Goal: Contribute content: Contribute content

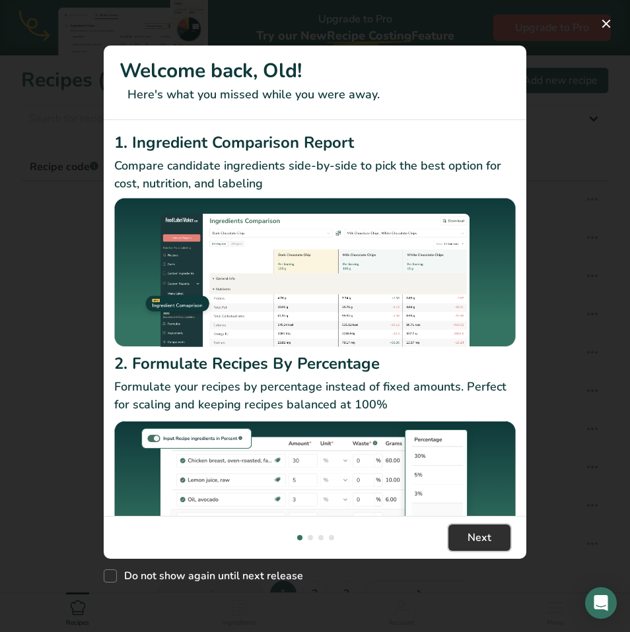
click at [479, 534] on span "Next" at bounding box center [479, 538] width 24 height 16
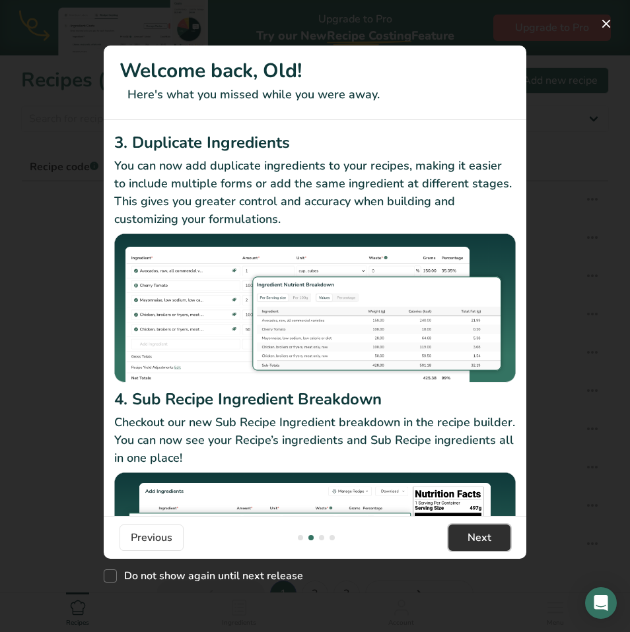
click at [486, 537] on span "Next" at bounding box center [479, 538] width 24 height 16
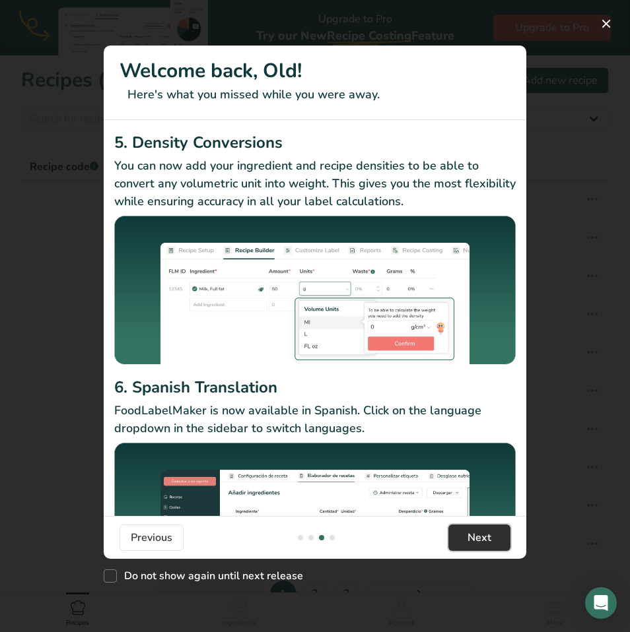
drag, startPoint x: 485, startPoint y: 538, endPoint x: 490, endPoint y: 533, distance: 7.0
click at [489, 534] on span "Next" at bounding box center [479, 538] width 24 height 16
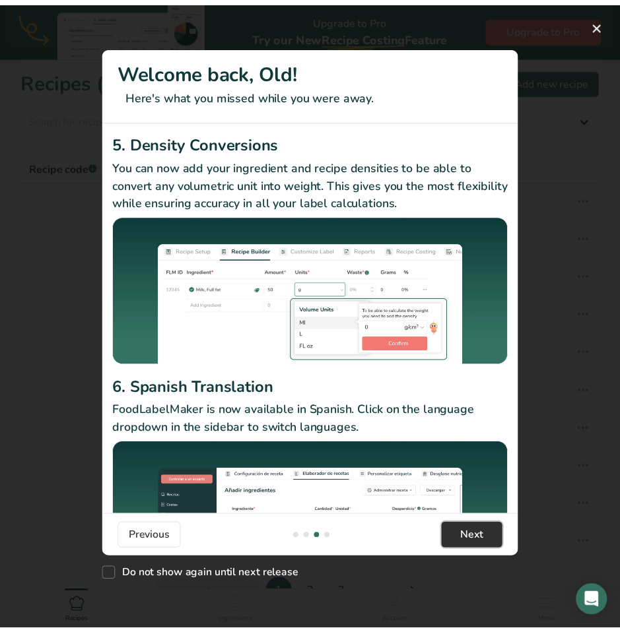
scroll to position [0, 1267]
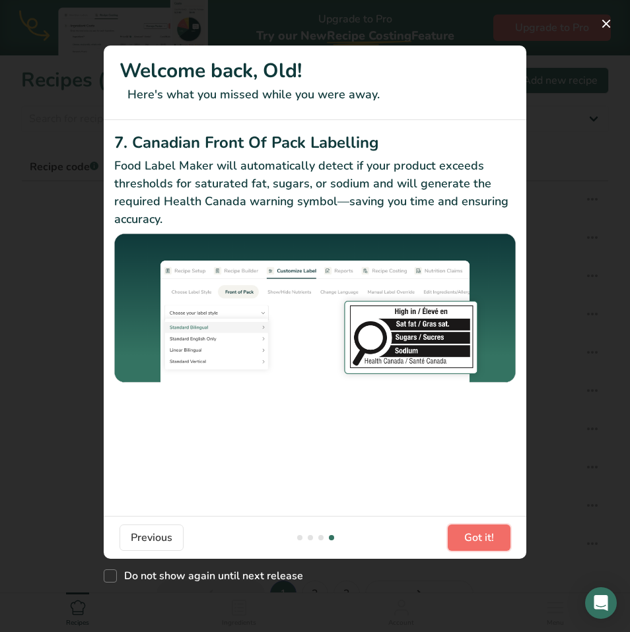
click at [489, 530] on span "Got it!" at bounding box center [479, 538] width 30 height 16
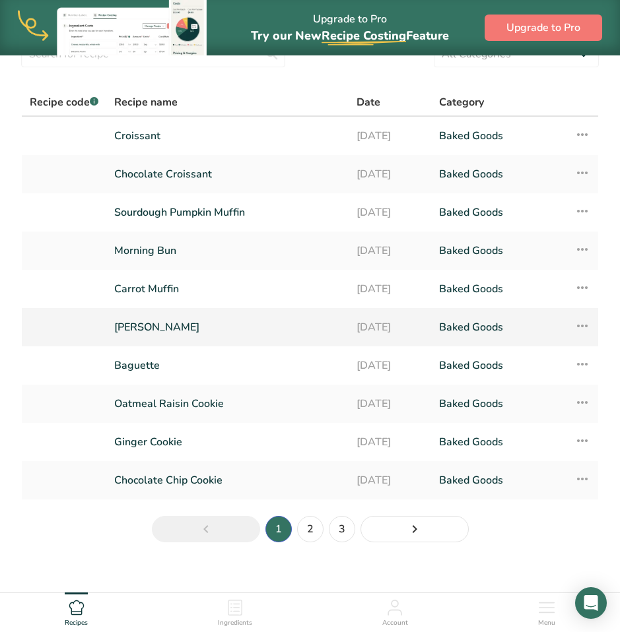
scroll to position [78, 0]
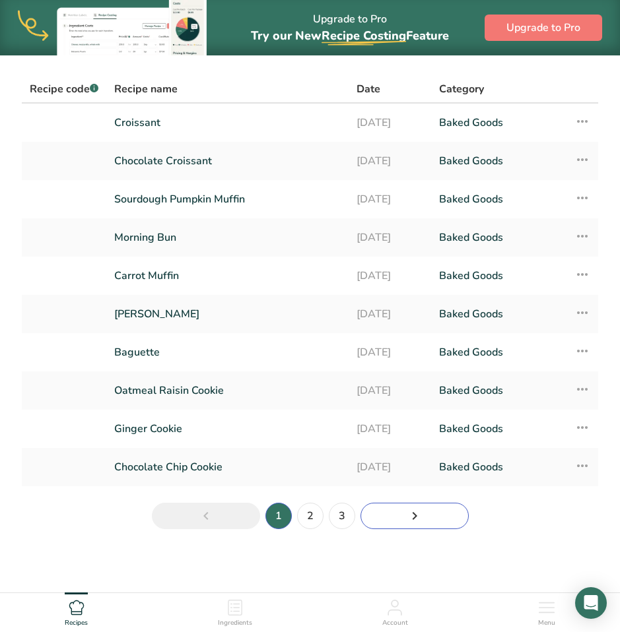
click at [393, 516] on link "Next page" at bounding box center [414, 516] width 108 height 26
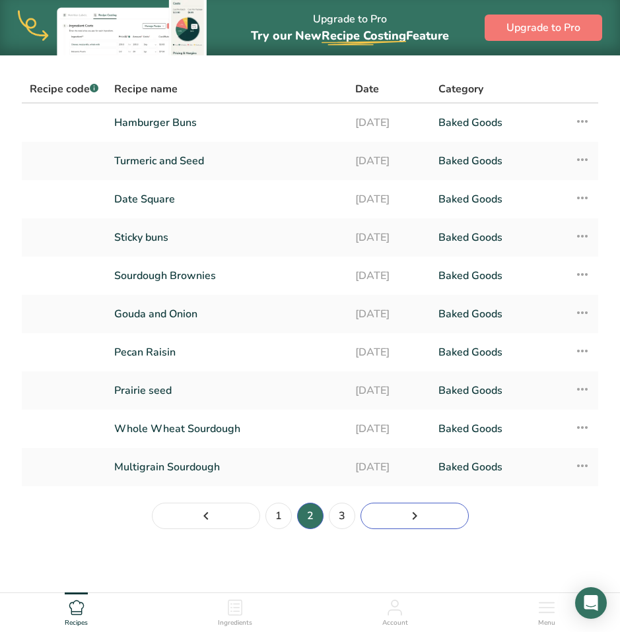
click at [426, 516] on link "Page 3." at bounding box center [414, 516] width 108 height 26
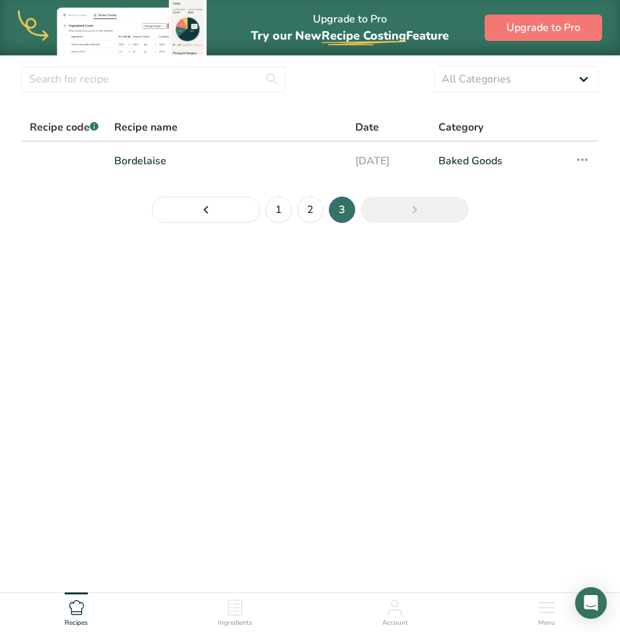
scroll to position [40, 0]
click at [277, 207] on link "1" at bounding box center [278, 210] width 26 height 26
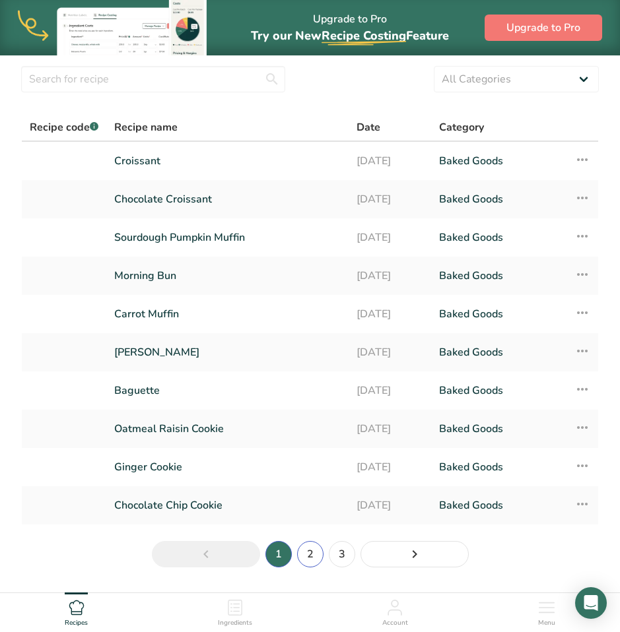
click at [312, 553] on link "2" at bounding box center [310, 554] width 26 height 26
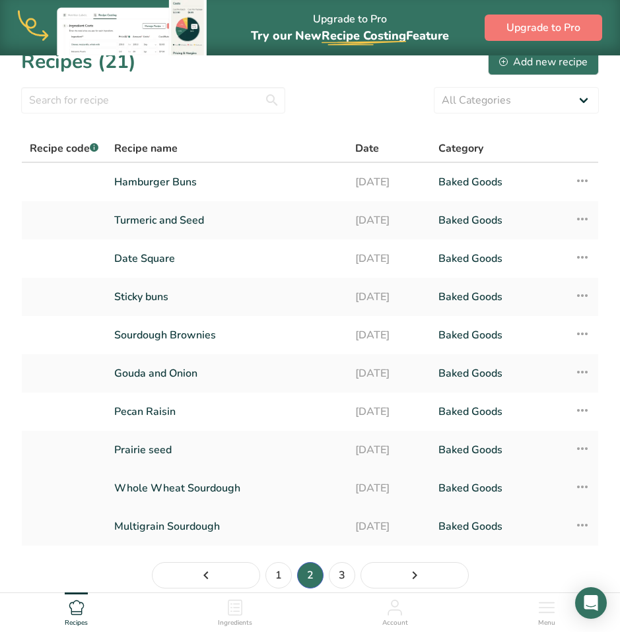
scroll to position [78, 0]
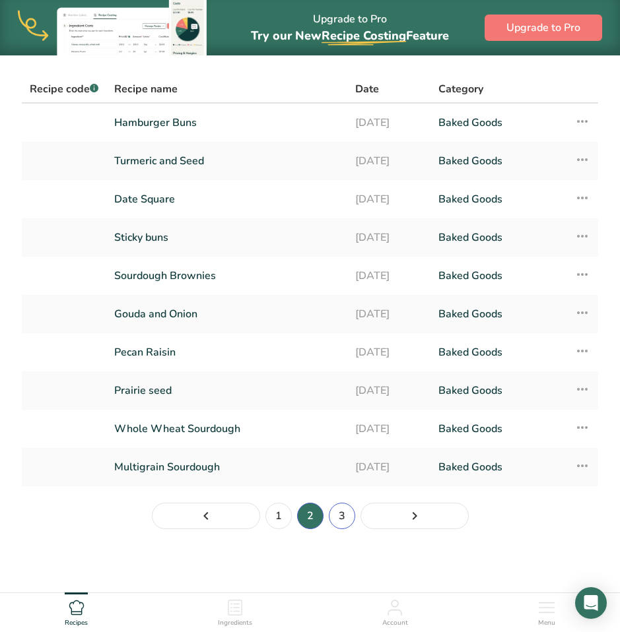
click at [333, 514] on link "3" at bounding box center [342, 516] width 26 height 26
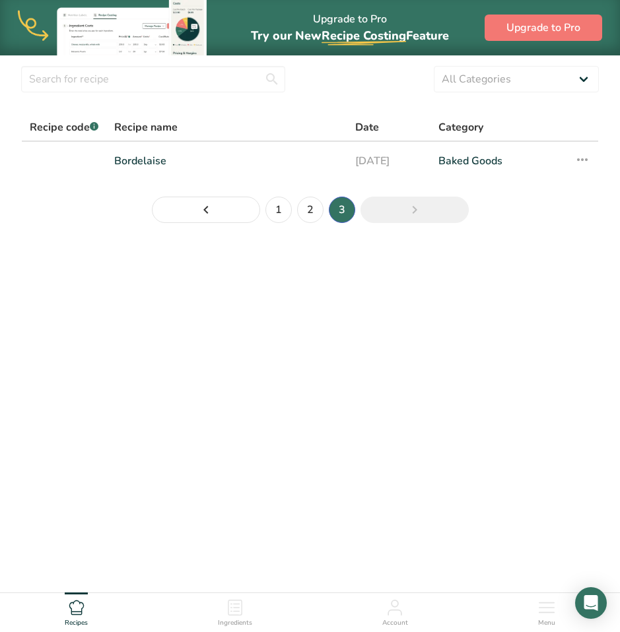
scroll to position [40, 0]
click at [278, 217] on link "1" at bounding box center [278, 210] width 26 height 26
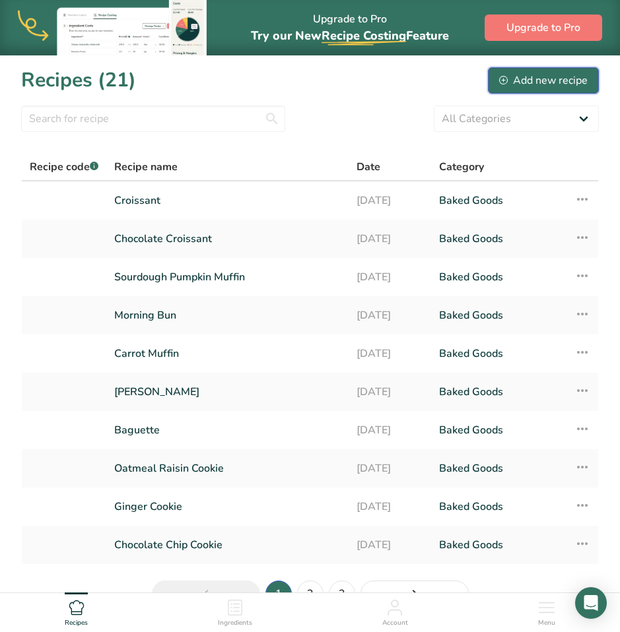
click at [578, 81] on div "Add new recipe" at bounding box center [543, 81] width 88 height 16
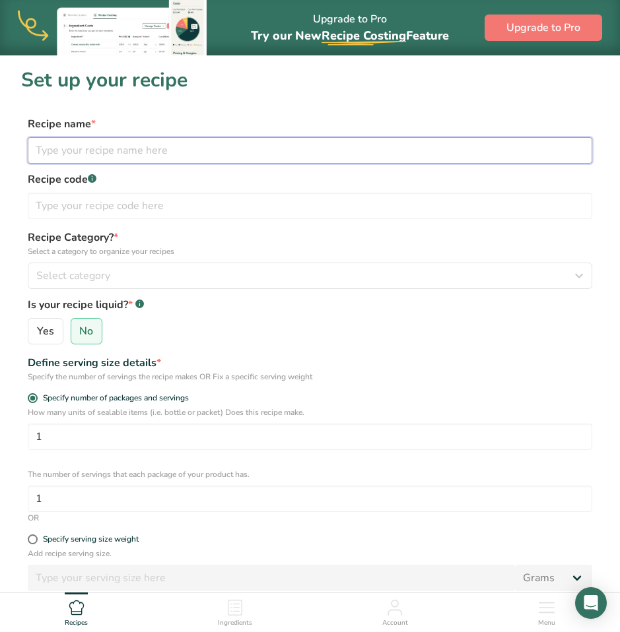
click at [374, 156] on input "text" at bounding box center [310, 150] width 564 height 26
type input "Apple Crisp Danish"
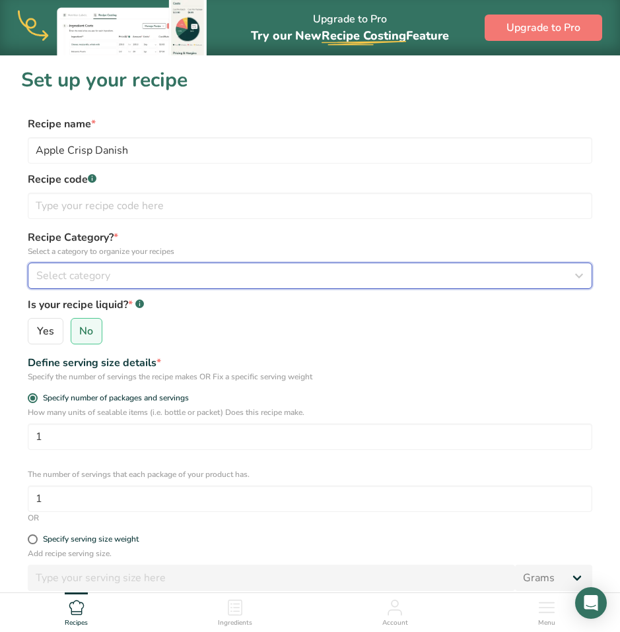
click at [230, 278] on div "Select category" at bounding box center [305, 276] width 539 height 16
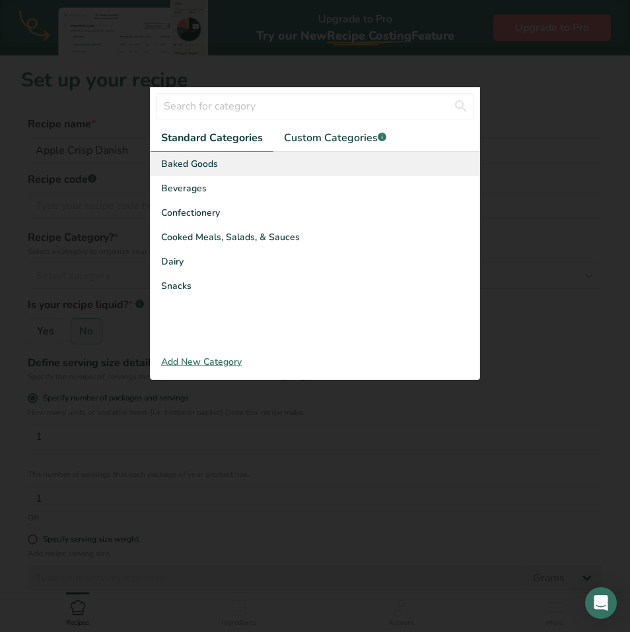
click at [240, 167] on div "Baked Goods" at bounding box center [314, 164] width 329 height 24
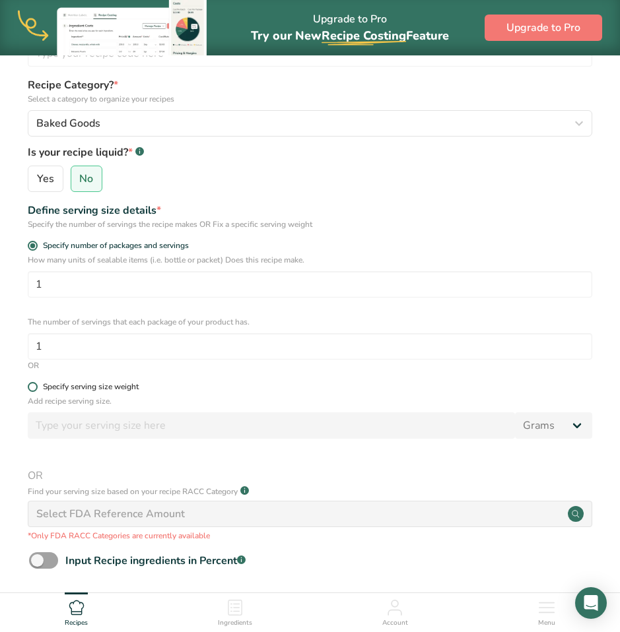
scroll to position [185, 0]
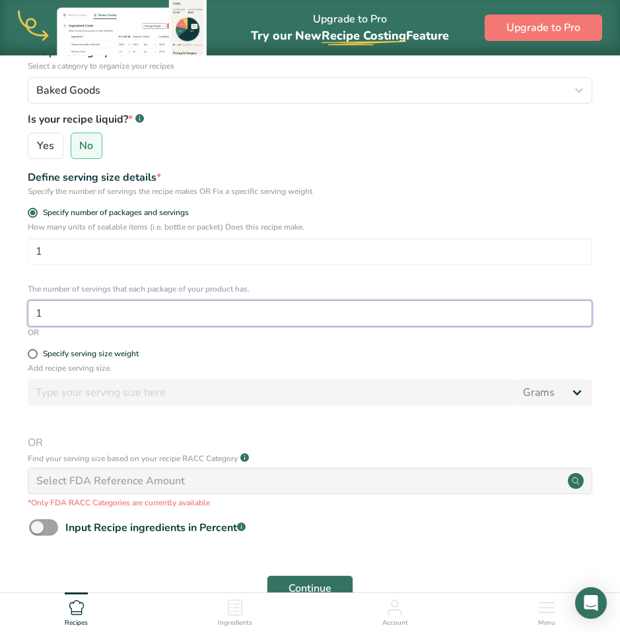
click at [172, 318] on input "1" at bounding box center [310, 313] width 564 height 26
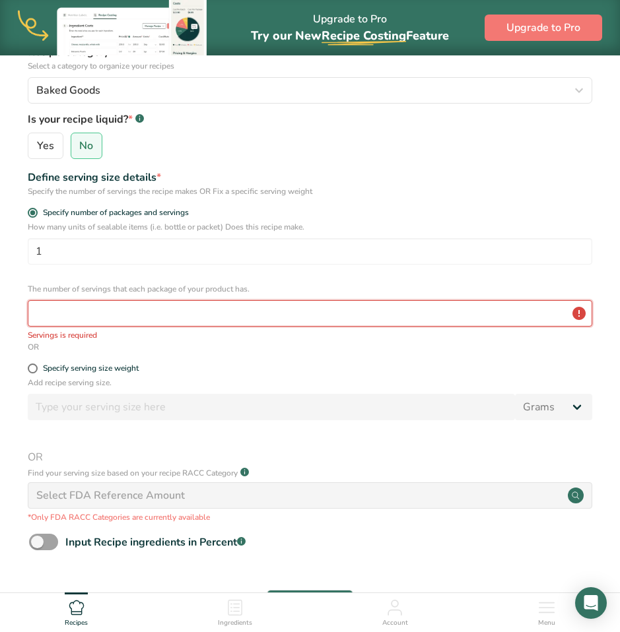
type input "2"
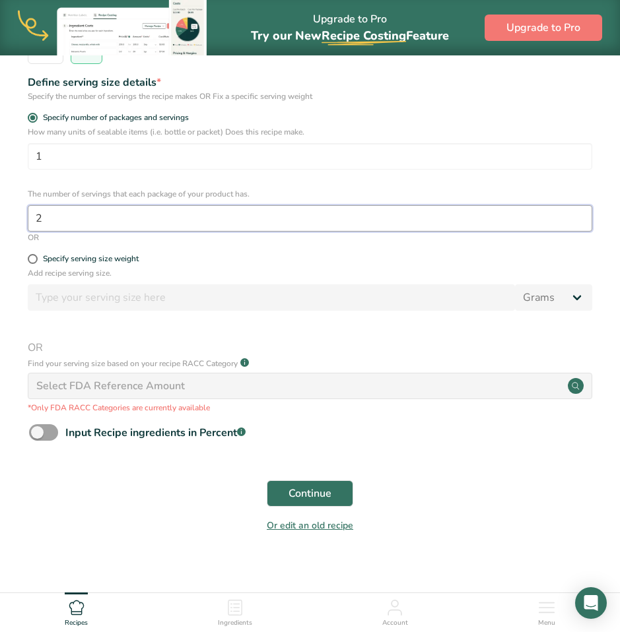
scroll to position [279, 0]
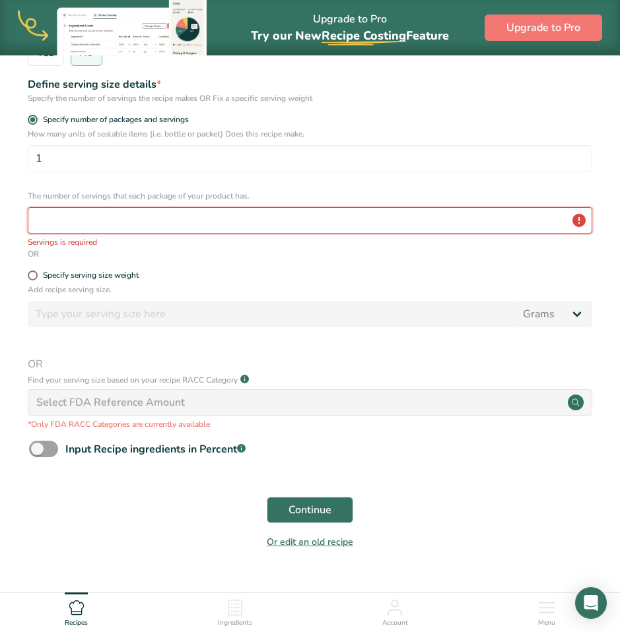
type input "1"
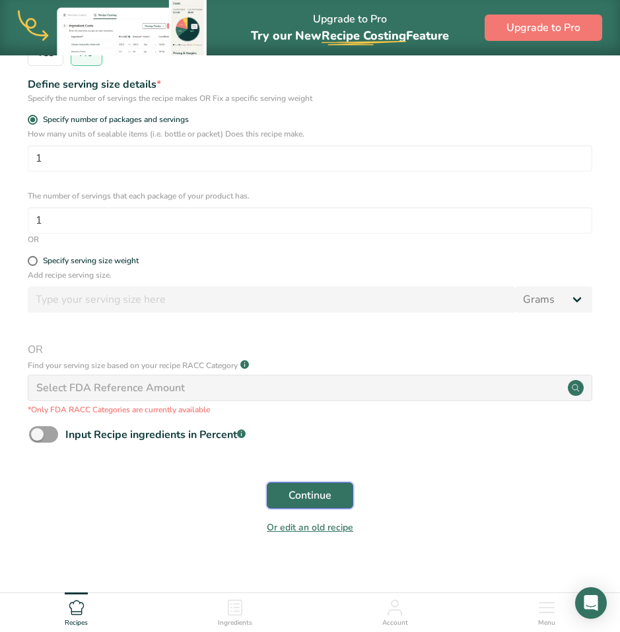
click at [321, 493] on span "Continue" at bounding box center [309, 496] width 43 height 16
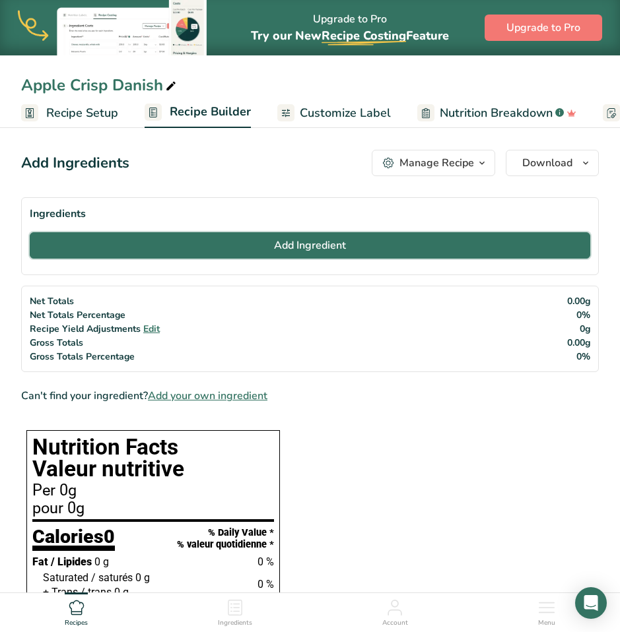
click at [426, 246] on button "Add Ingredient" at bounding box center [310, 245] width 560 height 26
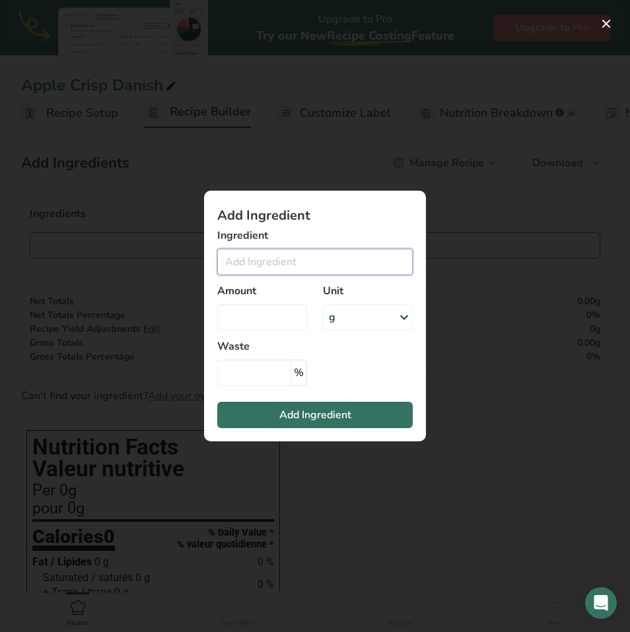
click at [280, 261] on input "Add ingredient modal" at bounding box center [314, 262] width 195 height 26
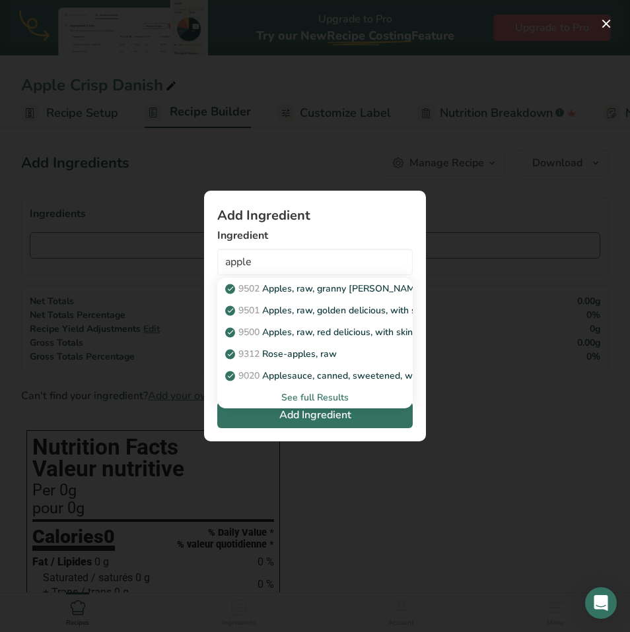
click at [321, 399] on div "See full Results" at bounding box center [315, 398] width 174 height 14
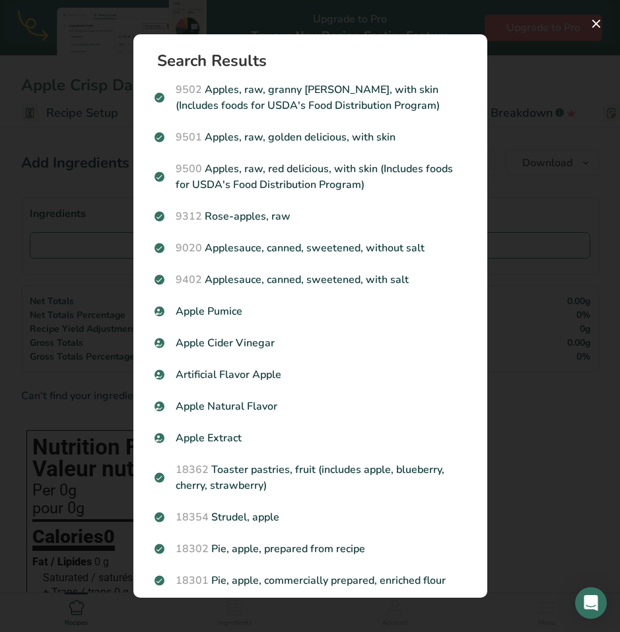
click at [561, 212] on div "Search results modal" at bounding box center [310, 316] width 620 height 632
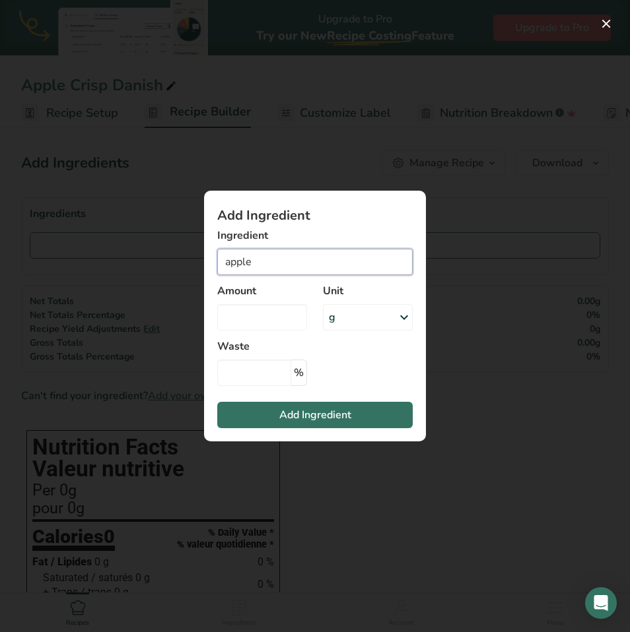
click at [327, 265] on input "apple" at bounding box center [314, 262] width 195 height 26
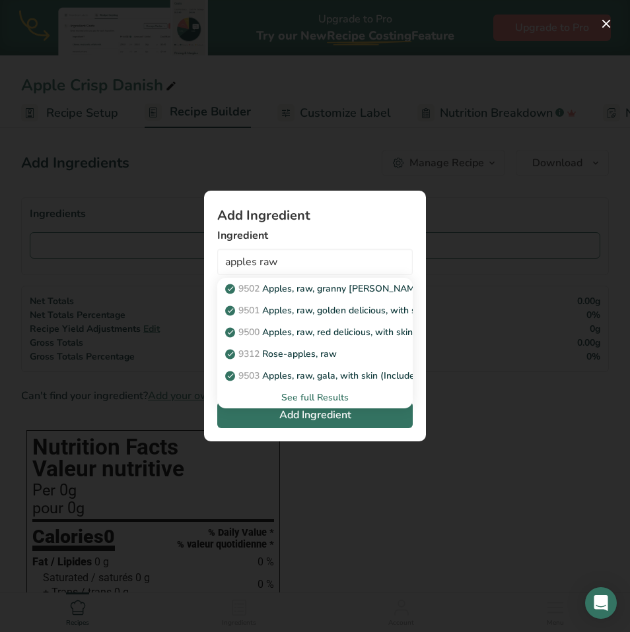
click at [325, 399] on div "See full Results" at bounding box center [315, 398] width 174 height 14
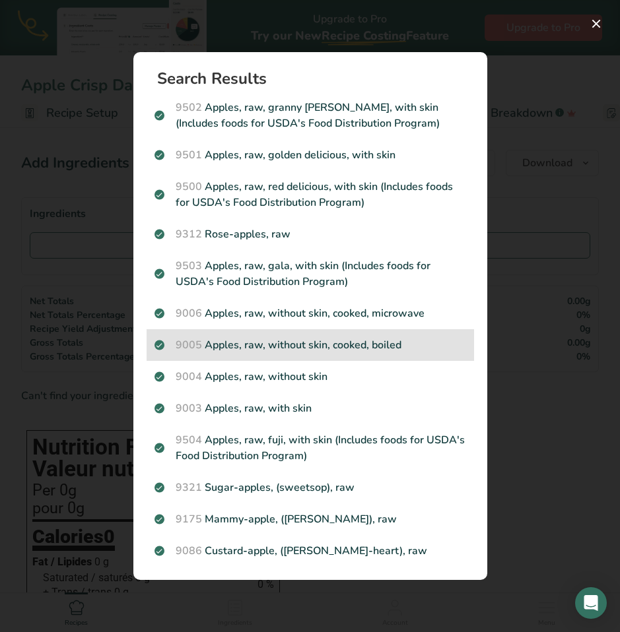
click at [409, 347] on p "9005 Apples, raw, without skin, cooked, boiled" at bounding box center [310, 345] width 312 height 16
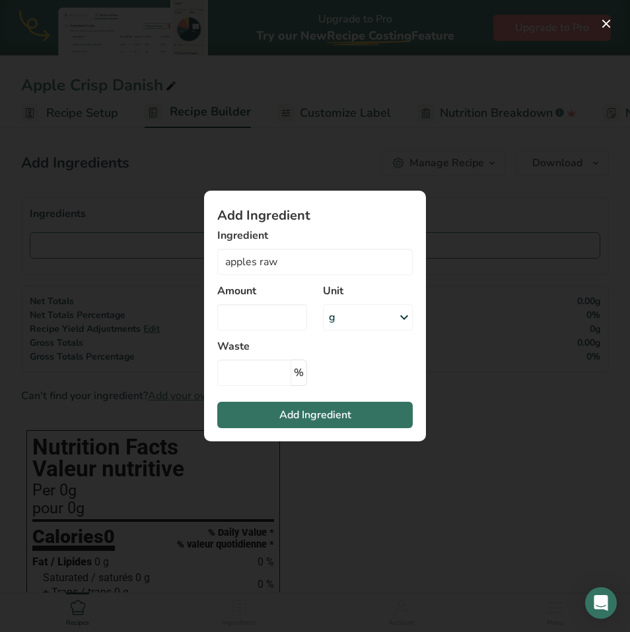
type input "Apples, raw, without skin, cooked, boiled"
click at [280, 321] on input "Add ingredient modal" at bounding box center [262, 317] width 90 height 26
type input "39"
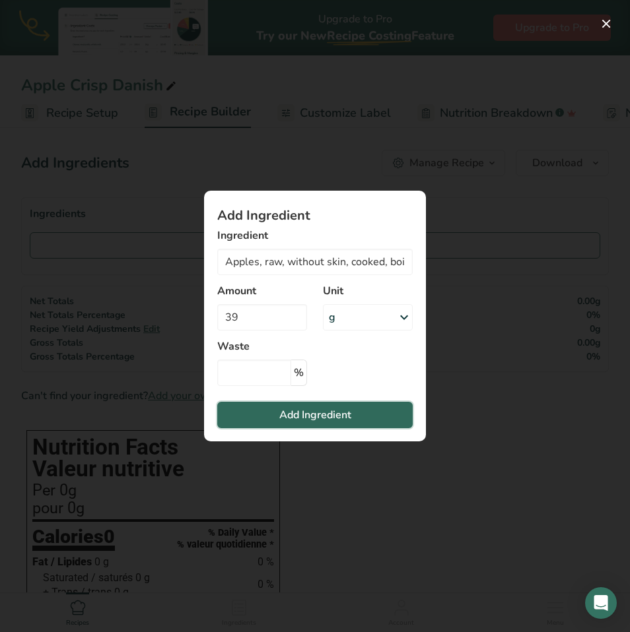
click at [364, 411] on button "Add Ingredient" at bounding box center [314, 415] width 195 height 26
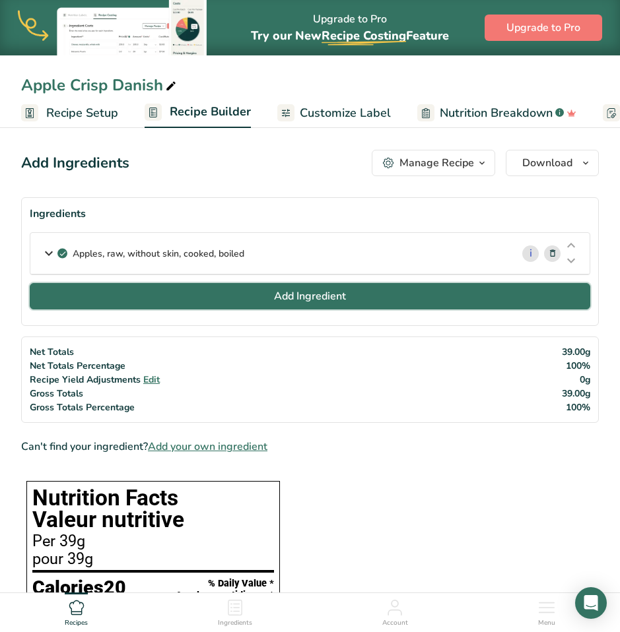
click at [441, 296] on button "Add Ingredient" at bounding box center [310, 296] width 560 height 26
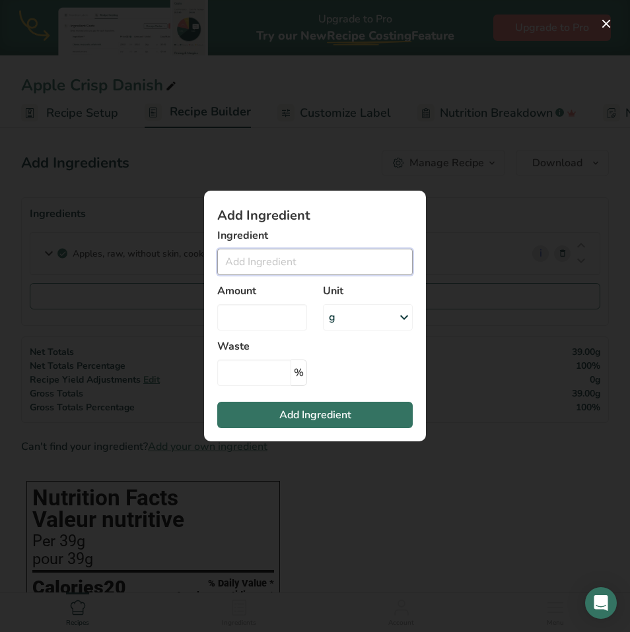
click at [296, 266] on input "Add ingredient modal" at bounding box center [314, 262] width 195 height 26
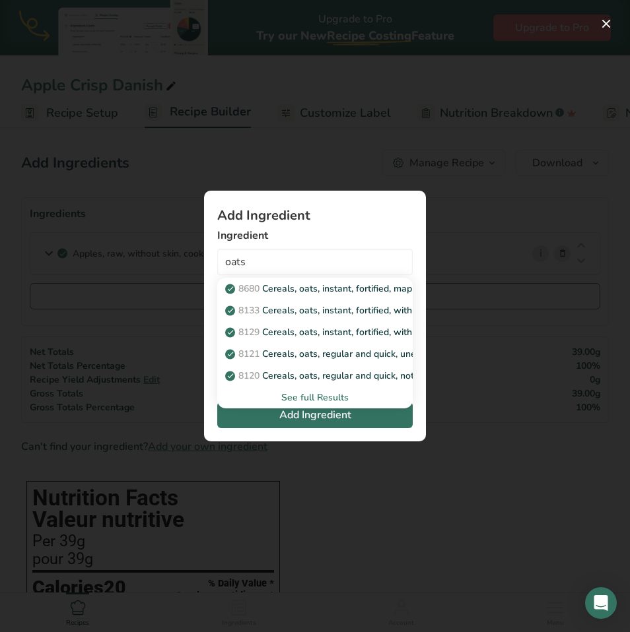
click at [319, 399] on div "See full Results" at bounding box center [315, 398] width 174 height 14
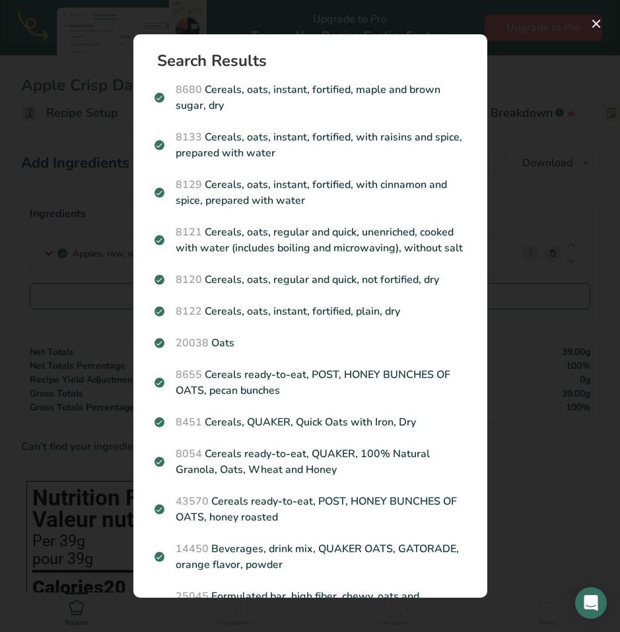
click at [533, 114] on div "Search results modal" at bounding box center [310, 316] width 620 height 632
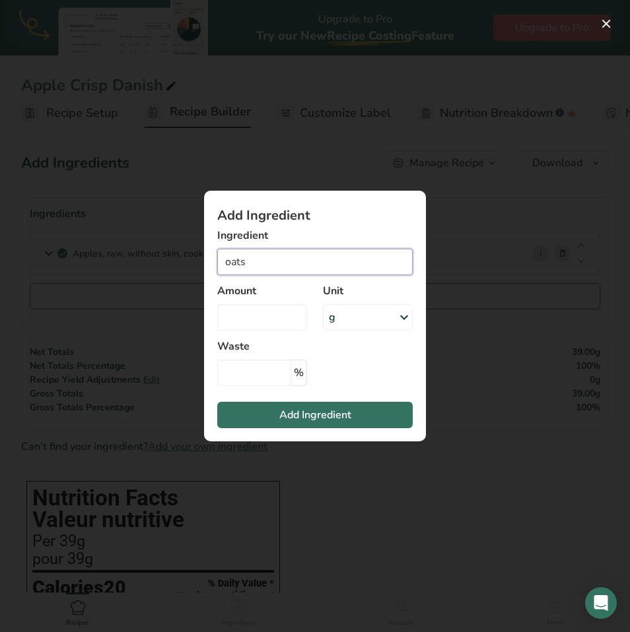
click at [347, 258] on input "oats" at bounding box center [314, 262] width 195 height 26
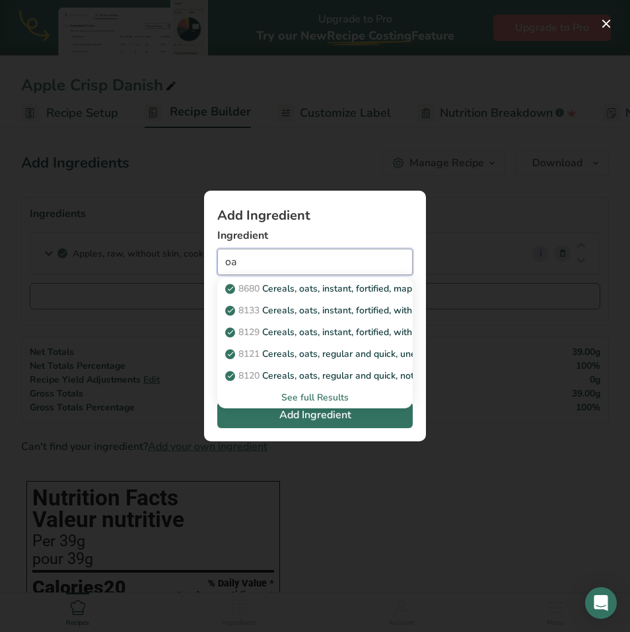
type input "o"
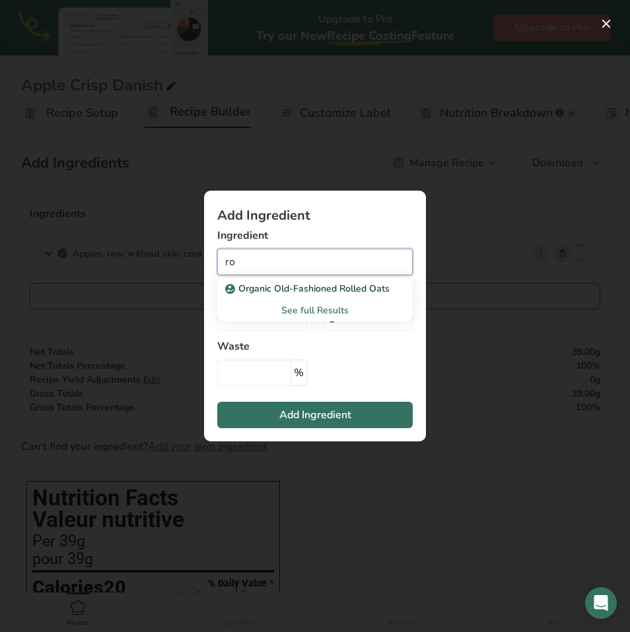
type input "r"
type input "l"
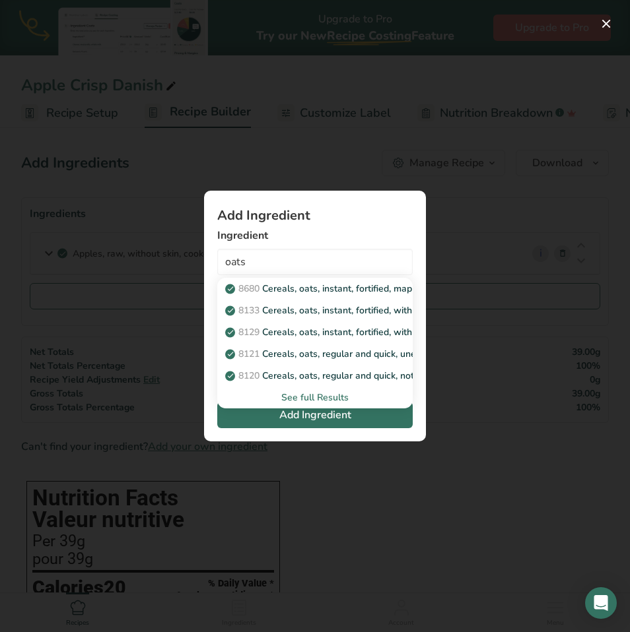
click at [329, 399] on div "See full Results" at bounding box center [315, 398] width 174 height 14
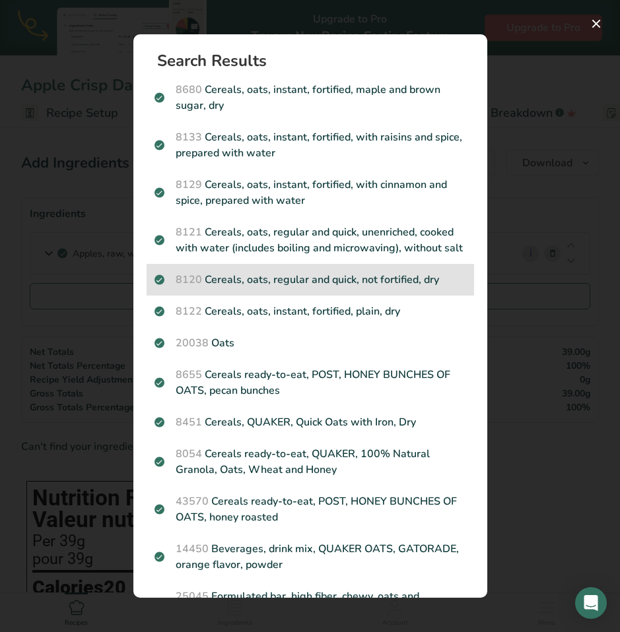
click at [400, 288] on p "8120 Cereals, oats, regular and quick, not fortified, dry" at bounding box center [310, 280] width 312 height 16
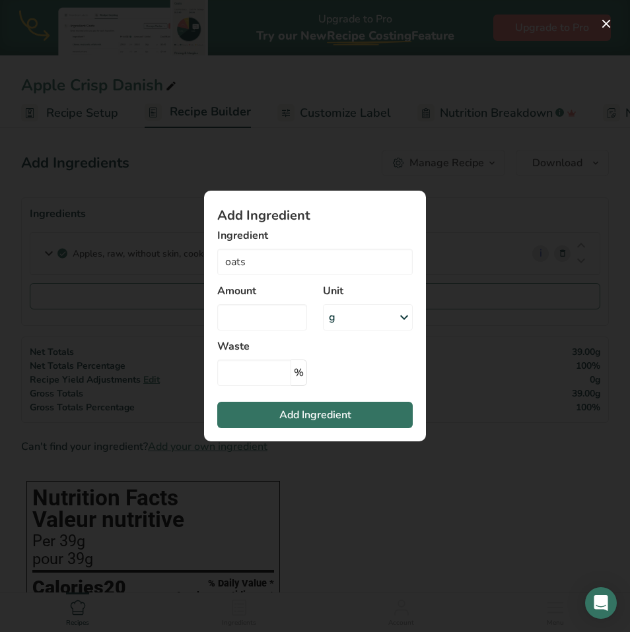
type input "Cereals, oats, regular and quick, not fortified, dry"
click at [283, 316] on input "Add ingredient modal" at bounding box center [262, 317] width 90 height 26
type input "8.5"
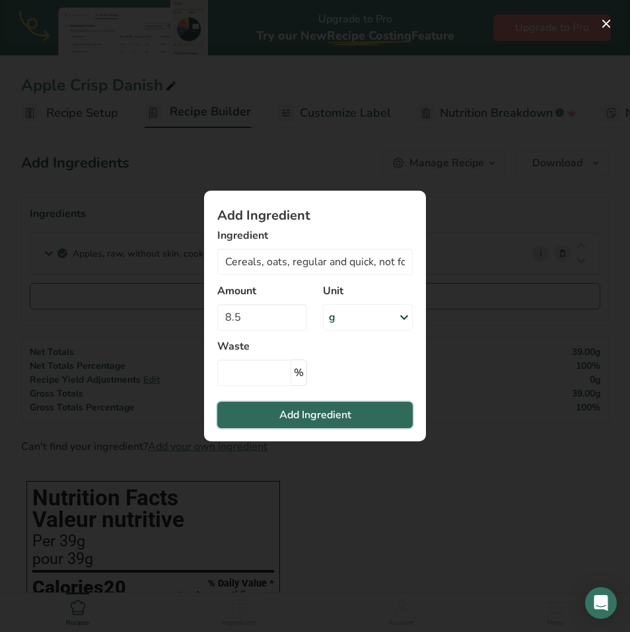
click at [333, 405] on button "Add Ingredient" at bounding box center [314, 415] width 195 height 26
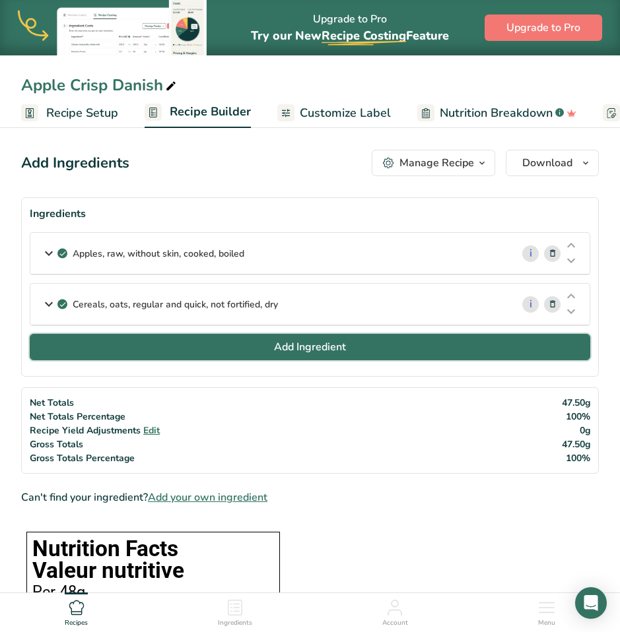
click at [518, 354] on button "Add Ingredient" at bounding box center [310, 347] width 560 height 26
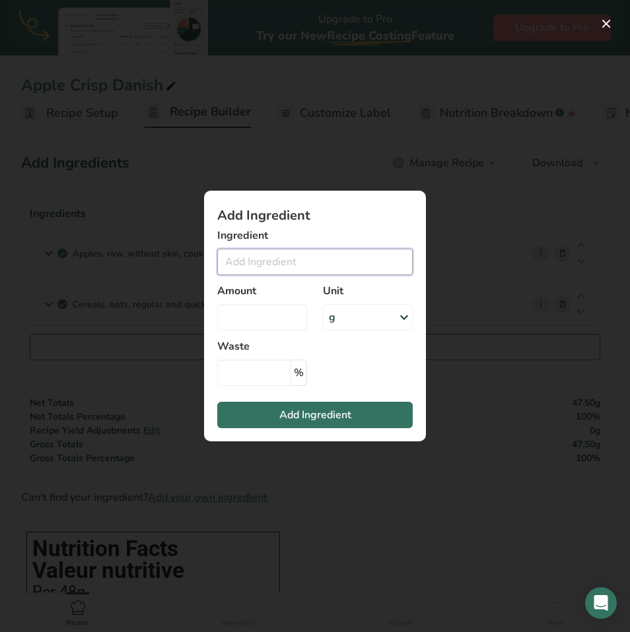
click at [325, 255] on input "Add ingredient modal" at bounding box center [314, 262] width 195 height 26
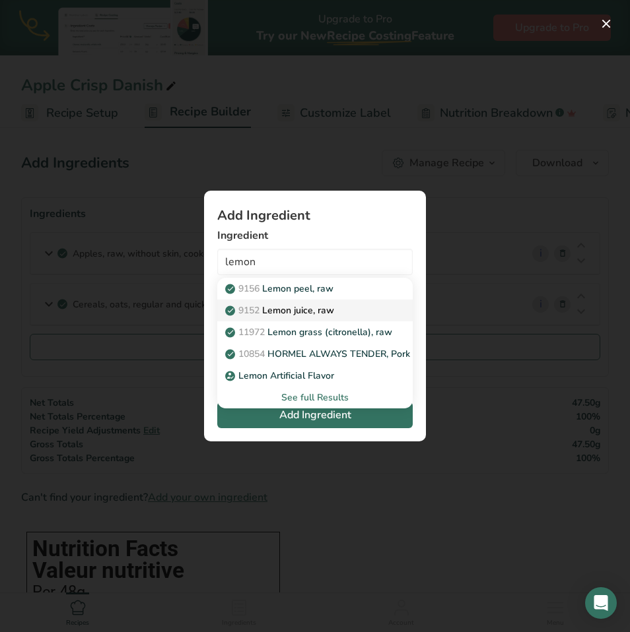
click at [266, 313] on p "9152 Lemon juice, raw" at bounding box center [281, 311] width 106 height 14
type input "Lemon juice, raw"
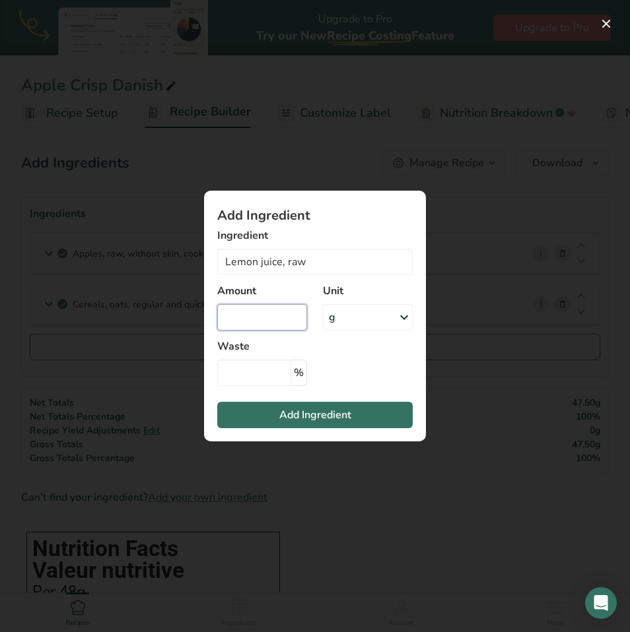
click at [275, 321] on input "Add ingredient modal" at bounding box center [262, 317] width 90 height 26
type input "0.6"
click at [316, 415] on span "Add Ingredient" at bounding box center [315, 415] width 72 height 16
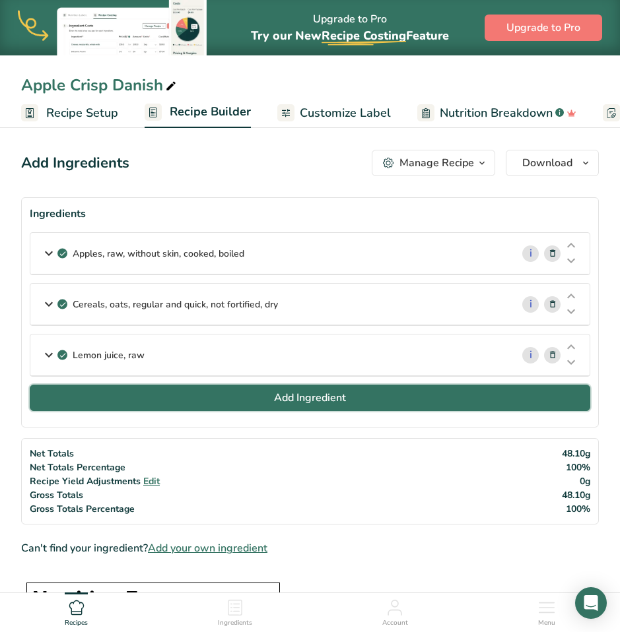
click at [285, 402] on span "Add Ingredient" at bounding box center [310, 398] width 72 height 16
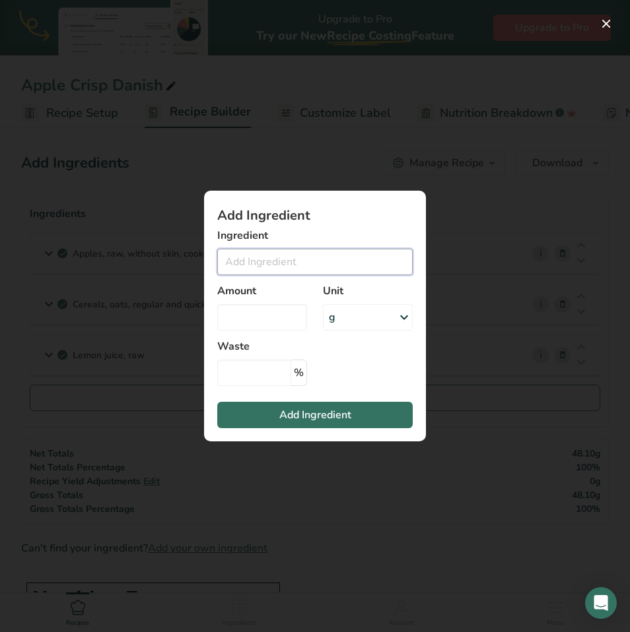
click at [269, 262] on input "Add ingredient modal" at bounding box center [314, 262] width 195 height 26
type input "41.5"
click at [275, 319] on input "Add ingredient modal" at bounding box center [262, 317] width 90 height 26
type input "41.5"
click at [276, 261] on input "41.5" at bounding box center [314, 262] width 195 height 26
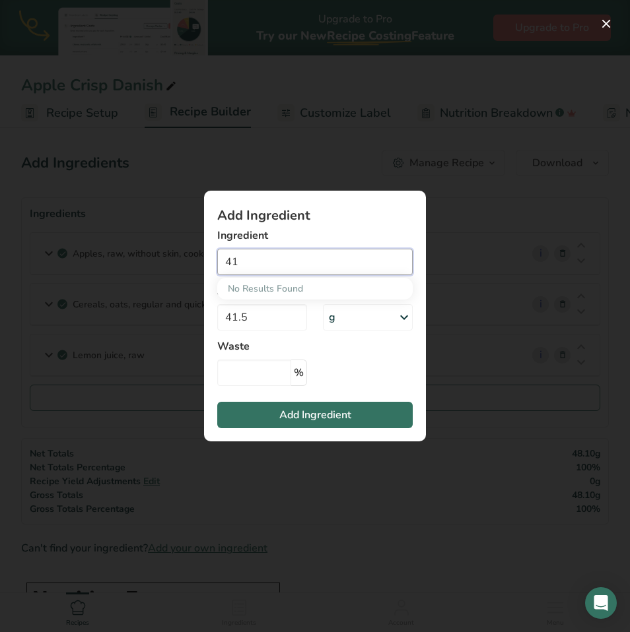
type input "4"
type input "b"
type input "s"
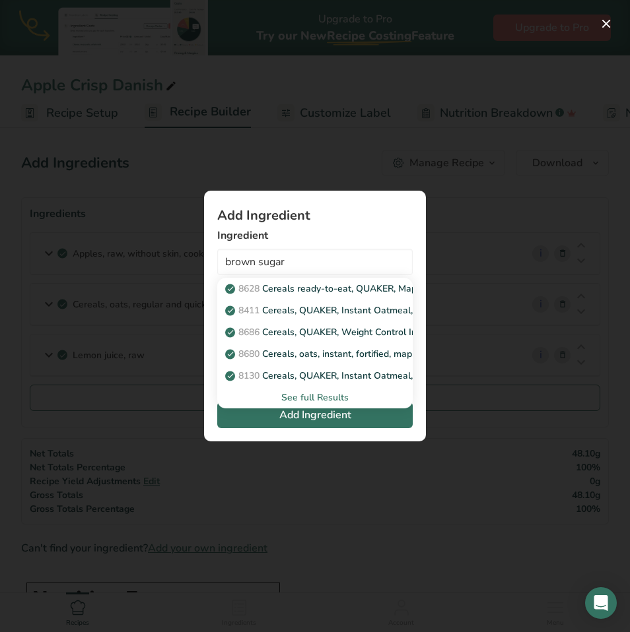
click at [328, 398] on div "See full Results" at bounding box center [315, 398] width 174 height 14
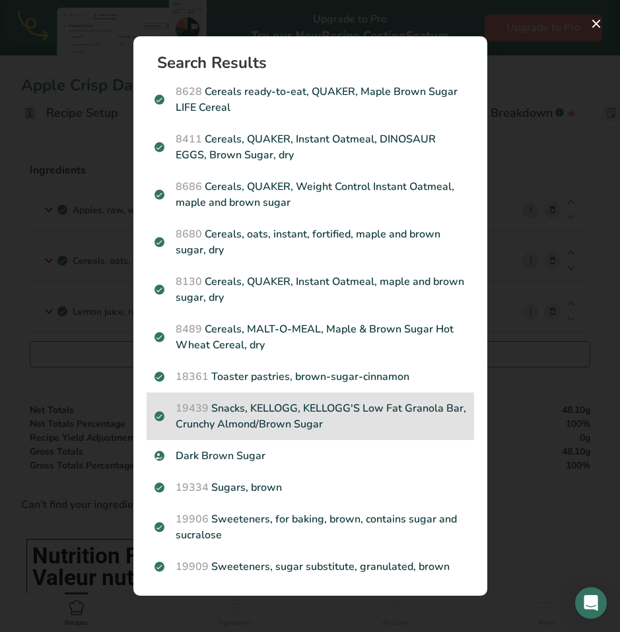
scroll to position [55, 0]
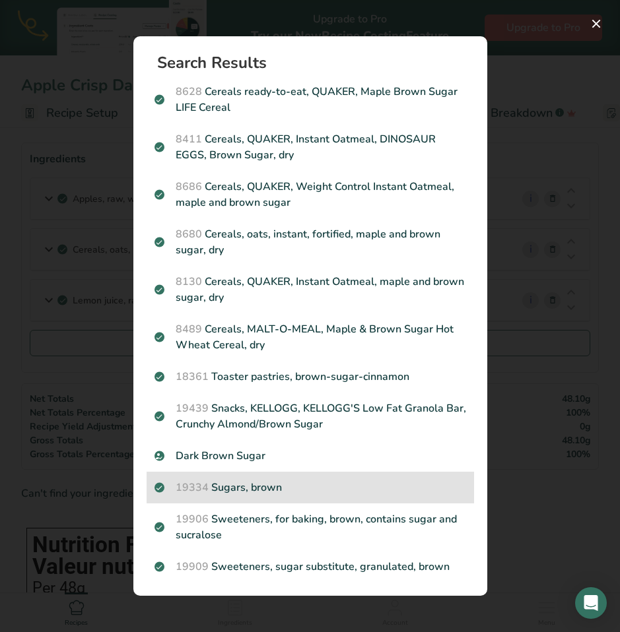
click at [329, 487] on p "19334 Sugars, brown" at bounding box center [310, 488] width 312 height 16
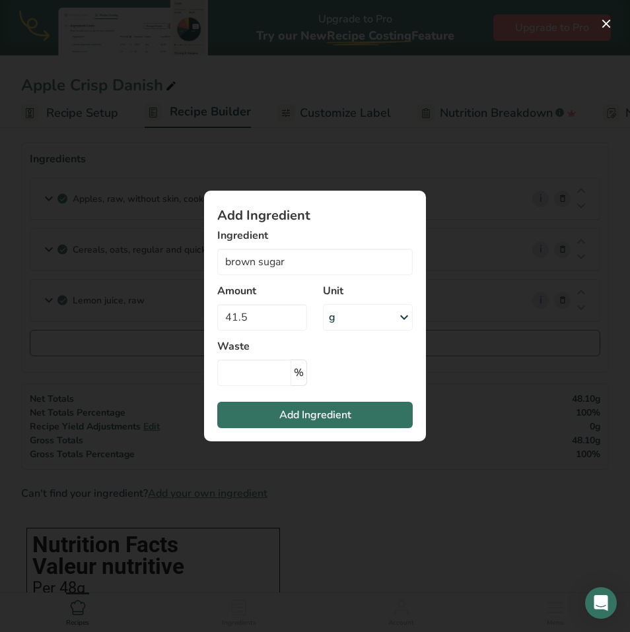
type input "Sugars, brown"
click at [339, 413] on span "Add Ingredient" at bounding box center [315, 415] width 72 height 16
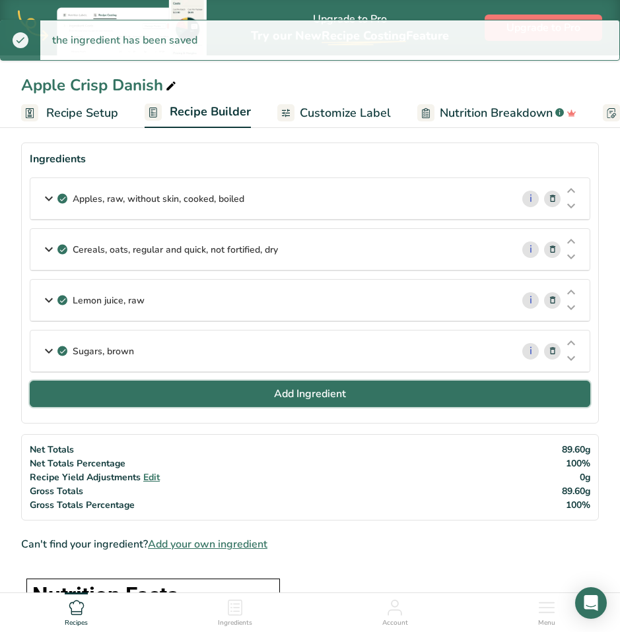
click at [300, 389] on span "Add Ingredient" at bounding box center [310, 394] width 72 height 16
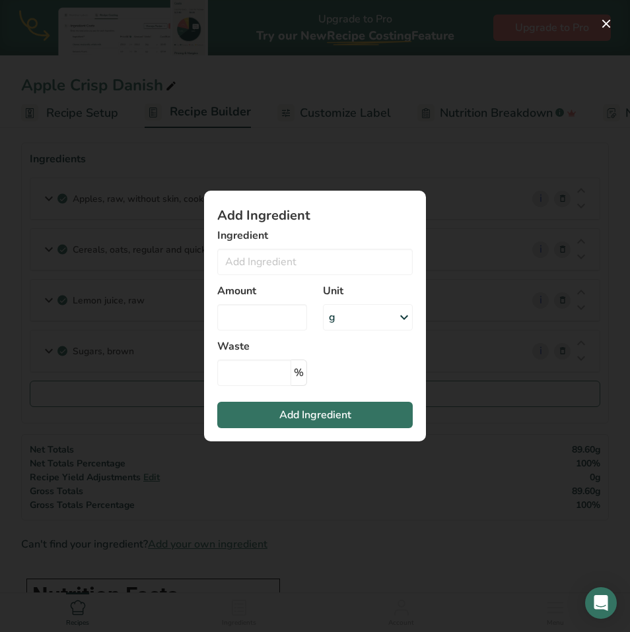
click at [344, 90] on div "Add ingredient modal" at bounding box center [315, 316] width 630 height 632
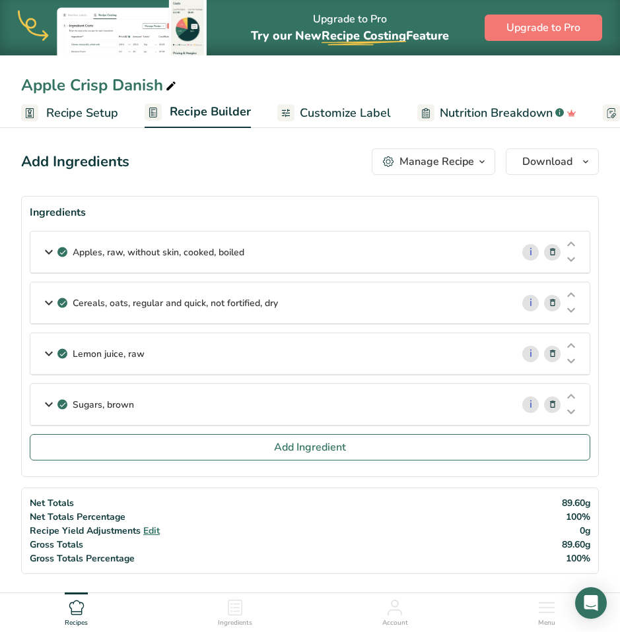
scroll to position [0, 0]
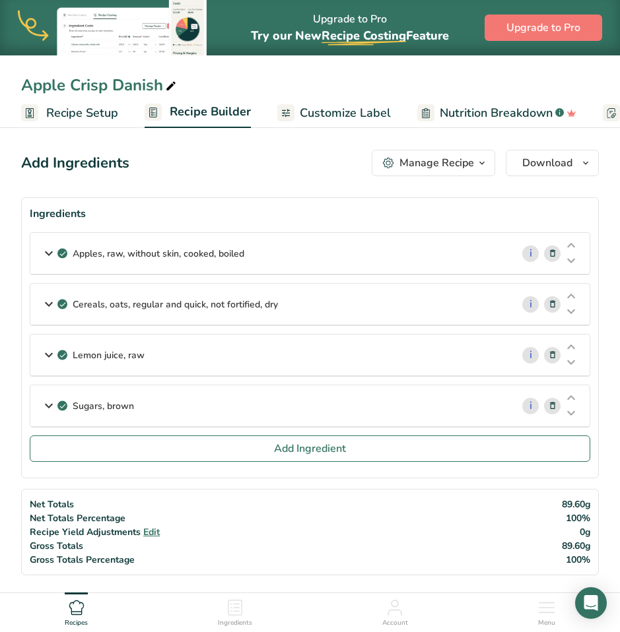
click at [81, 611] on icon at bounding box center [77, 608] width 16 height 16
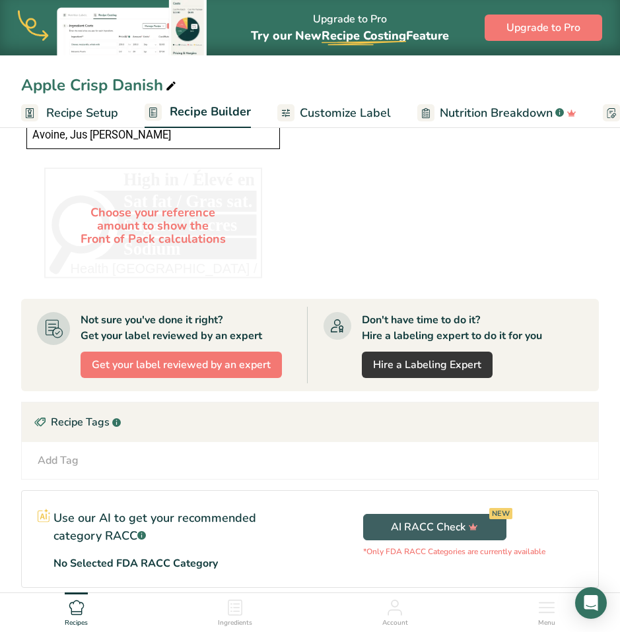
scroll to position [1068, 0]
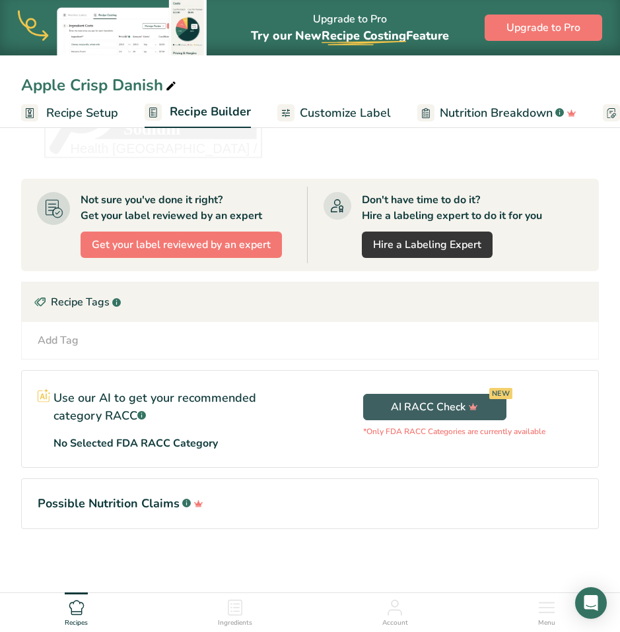
click at [551, 610] on icon at bounding box center [547, 608] width 16 height 16
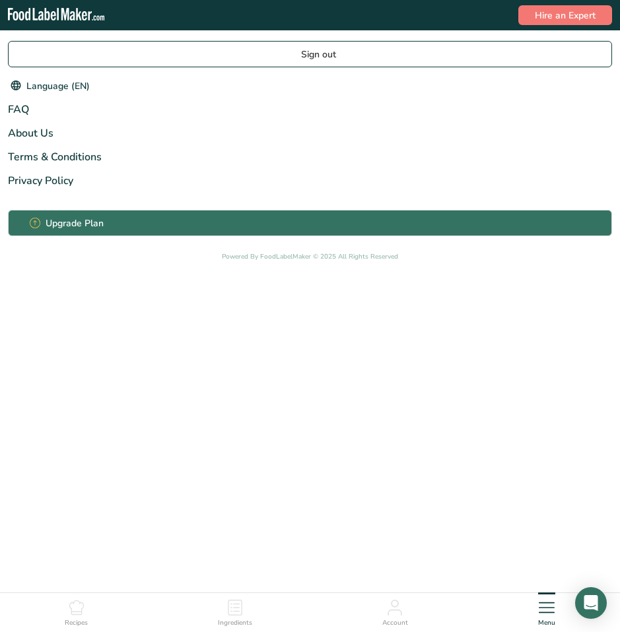
click at [402, 607] on icon at bounding box center [395, 608] width 16 height 16
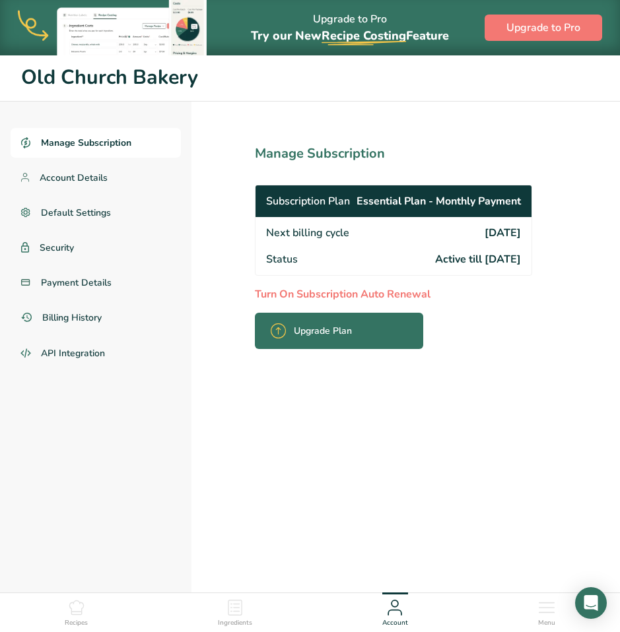
click at [243, 615] on icon at bounding box center [235, 608] width 16 height 16
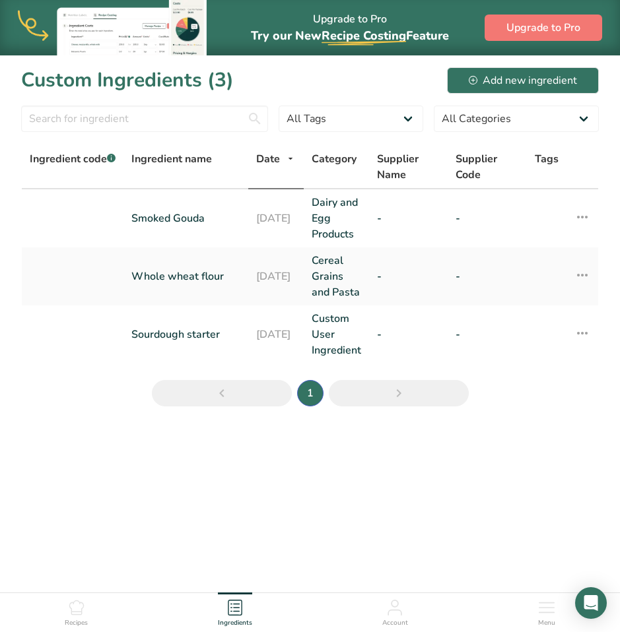
click at [84, 601] on icon at bounding box center [77, 608] width 16 height 16
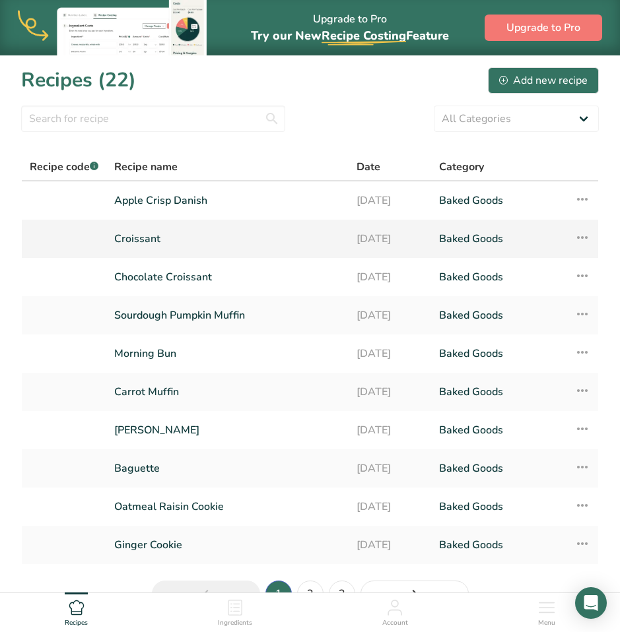
click at [554, 242] on link "Baked Goods" at bounding box center [498, 239] width 119 height 28
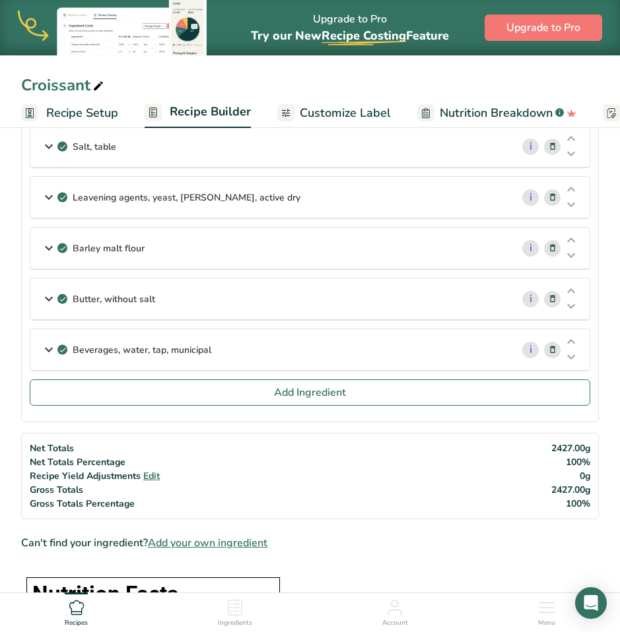
scroll to position [224, 0]
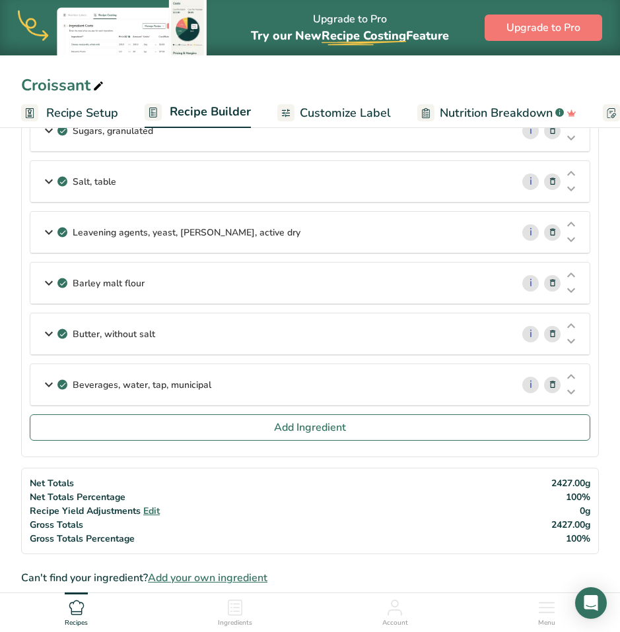
click at [81, 610] on icon at bounding box center [77, 608] width 16 height 16
drag, startPoint x: 230, startPoint y: 611, endPoint x: 238, endPoint y: 613, distance: 8.7
click at [230, 611] on div "Ingredients" at bounding box center [235, 611] width 34 height 36
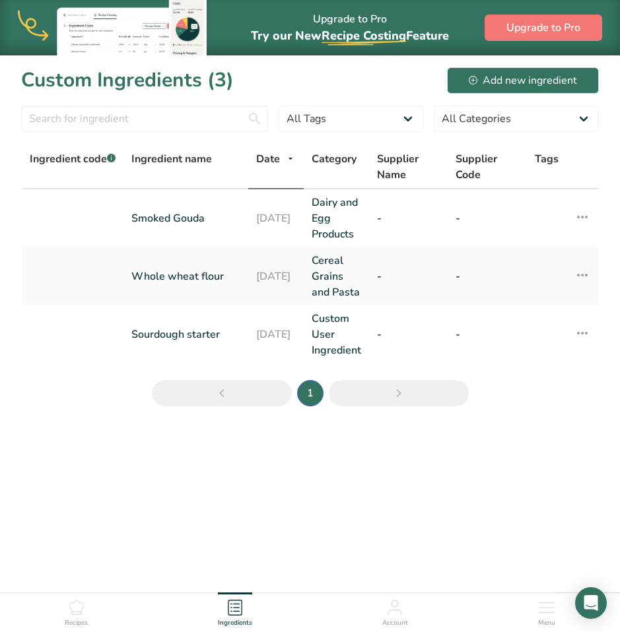
click at [82, 609] on icon at bounding box center [77, 608] width 16 height 16
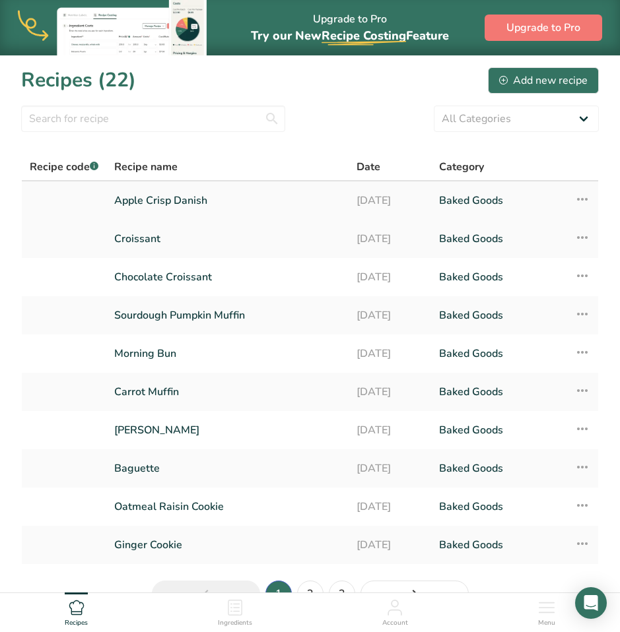
click at [125, 203] on link "Apple Crisp Danish" at bounding box center [227, 201] width 226 height 28
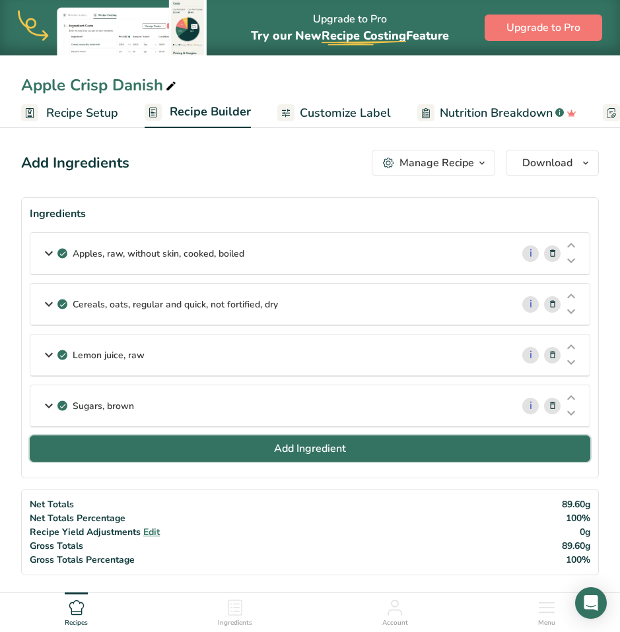
click at [313, 448] on span "Add Ingredient" at bounding box center [310, 449] width 72 height 16
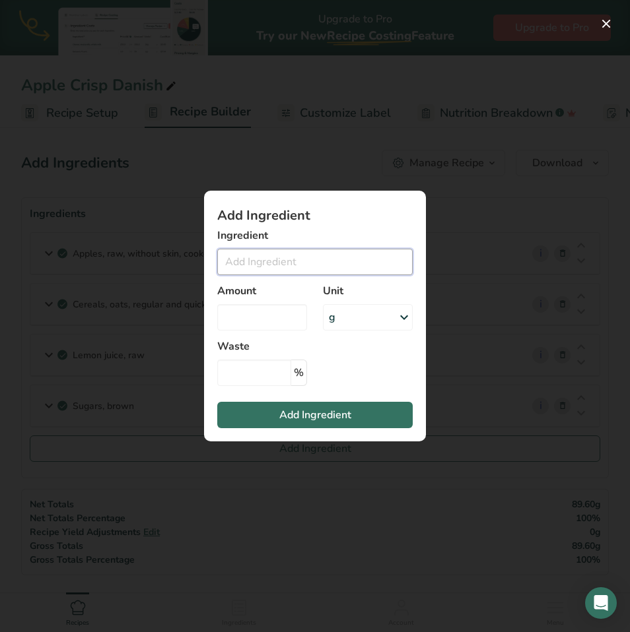
click at [306, 259] on input "Add ingredient modal" at bounding box center [314, 262] width 195 height 26
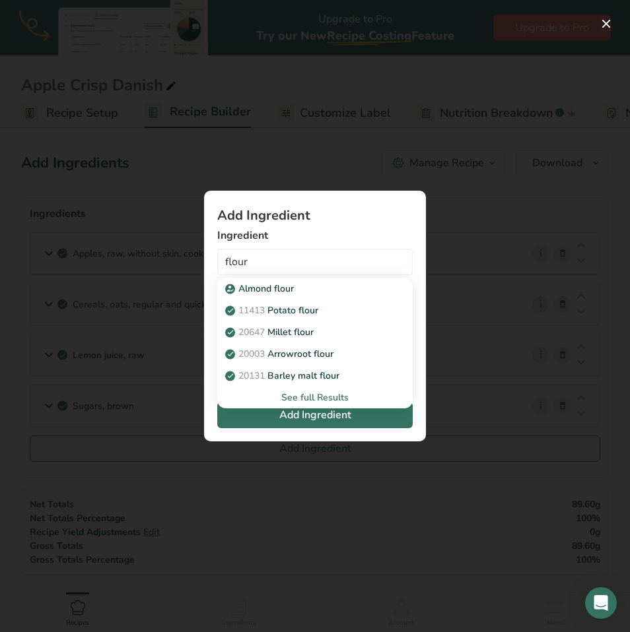
click at [314, 398] on div "See full Results" at bounding box center [315, 398] width 174 height 14
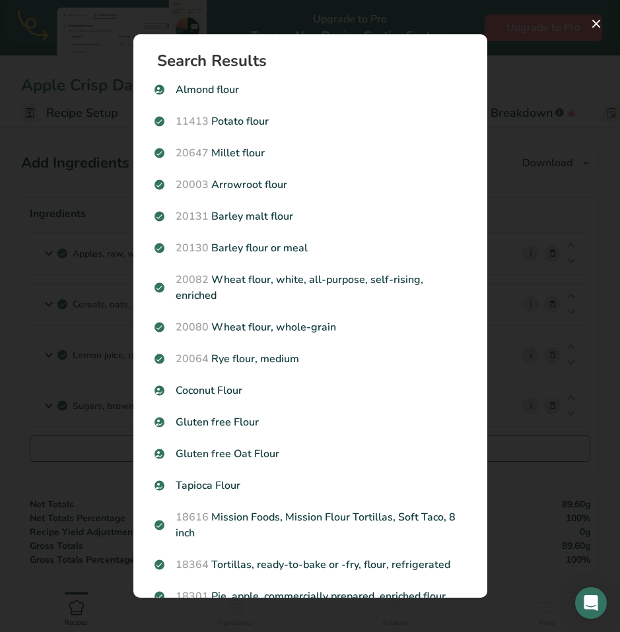
click at [518, 265] on div "Search results modal" at bounding box center [310, 316] width 620 height 632
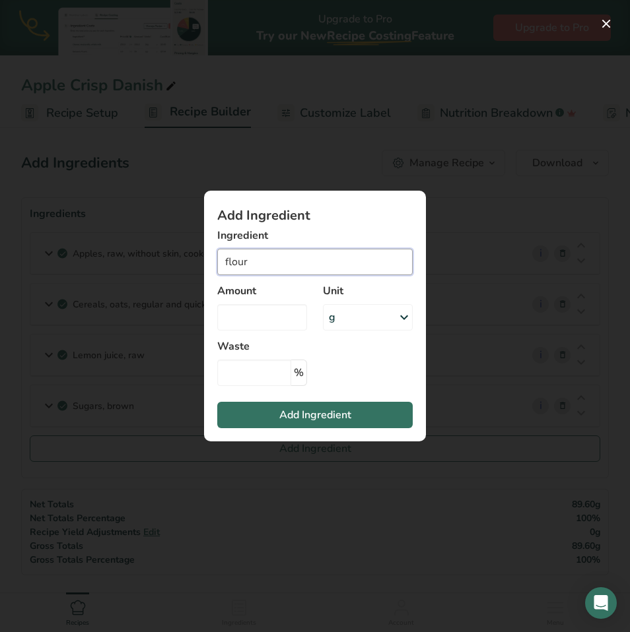
click at [349, 263] on input "flour" at bounding box center [314, 262] width 195 height 26
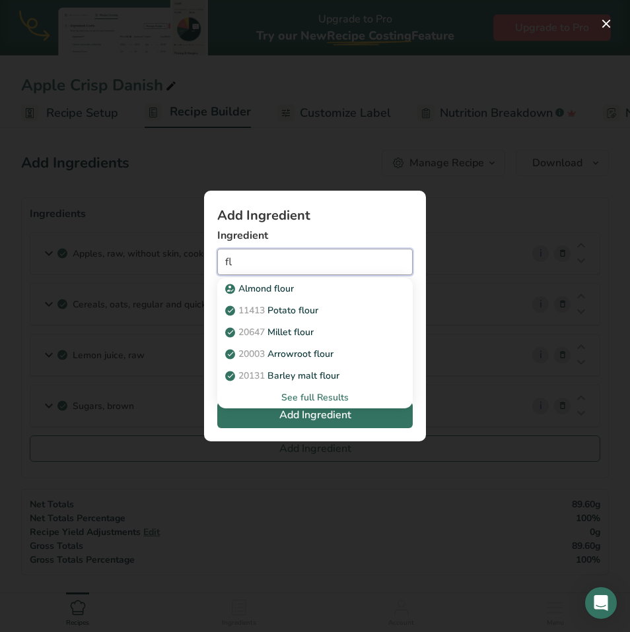
type input "f"
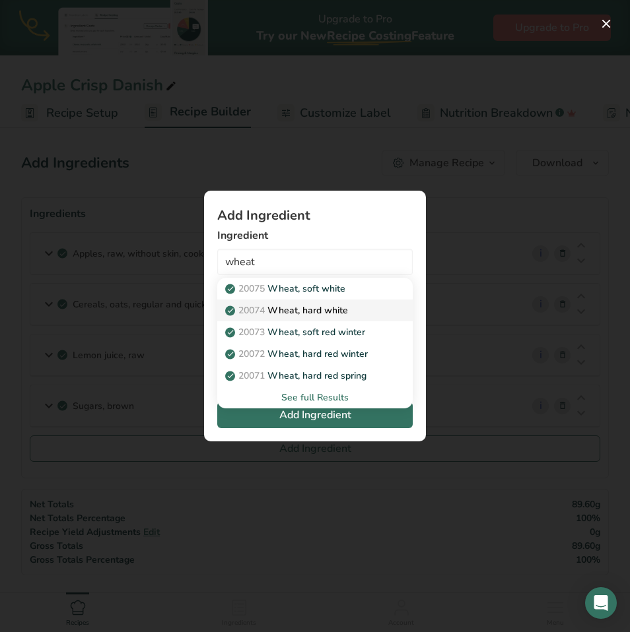
click at [305, 309] on p "20074 Wheat, hard white" at bounding box center [288, 311] width 120 height 14
type input "Wheat, hard white"
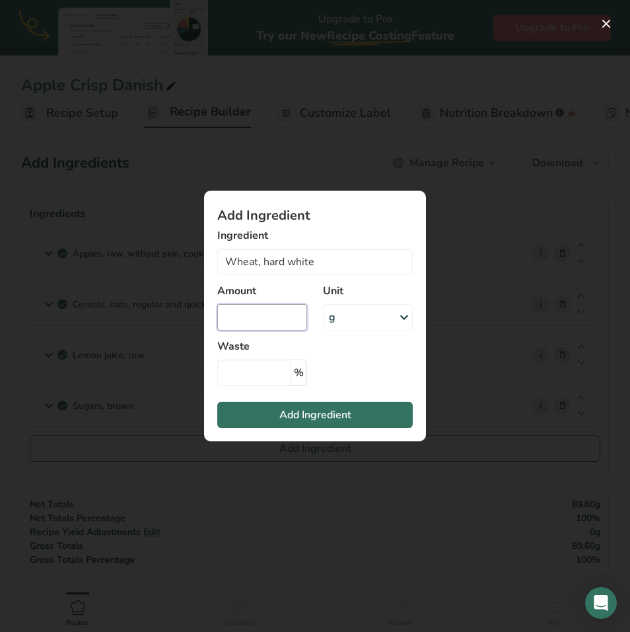
click at [293, 315] on input "Add ingredient modal" at bounding box center [262, 317] width 90 height 26
type input "1327"
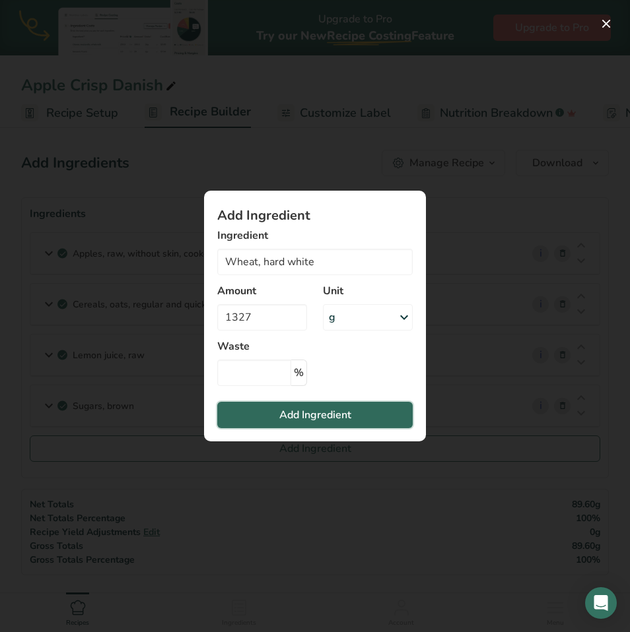
click at [281, 417] on span "Add Ingredient" at bounding box center [315, 415] width 72 height 16
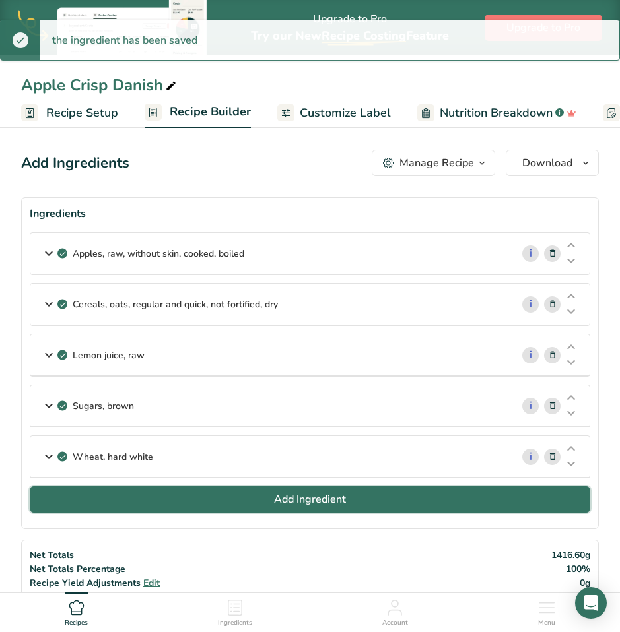
click at [343, 503] on span "Add Ingredient" at bounding box center [310, 500] width 72 height 16
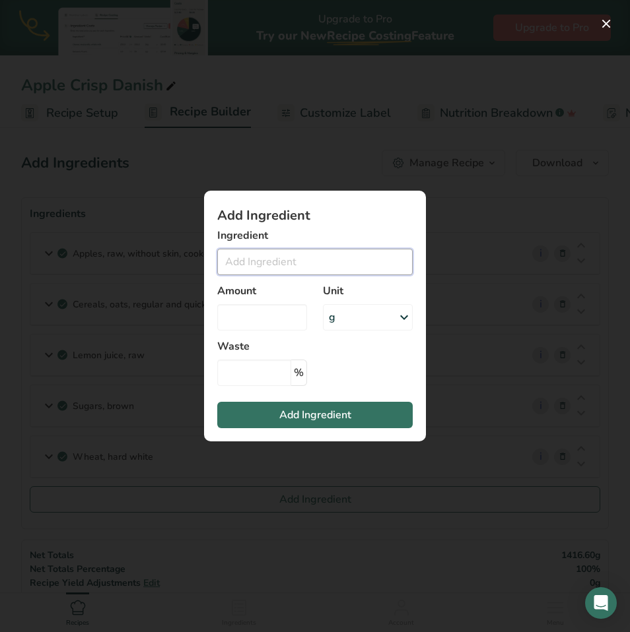
click at [279, 259] on input "Add ingredient modal" at bounding box center [314, 262] width 195 height 26
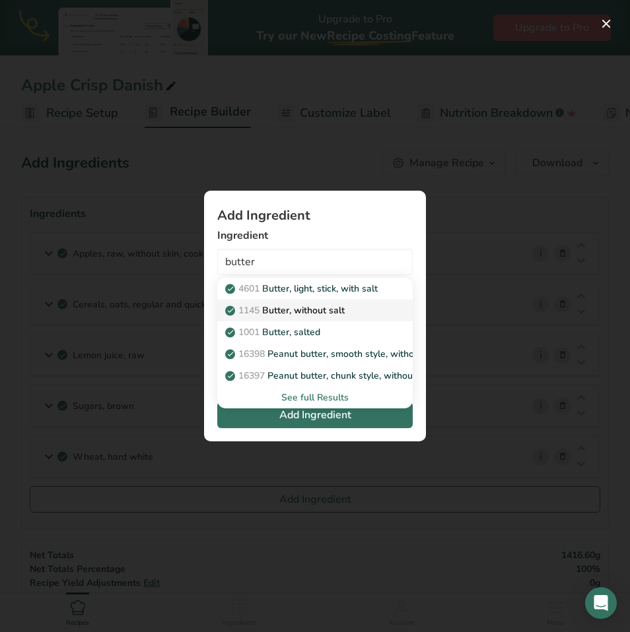
click at [274, 309] on p "1145 Butter, without salt" at bounding box center [286, 311] width 117 height 14
type input "Butter, without salt"
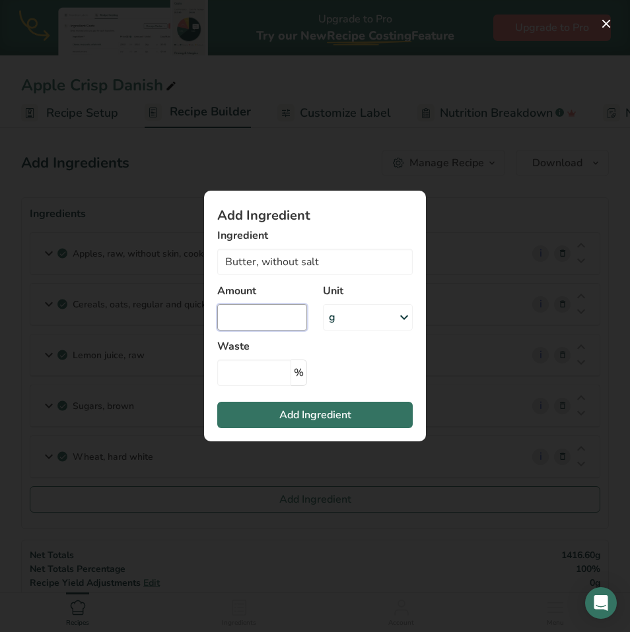
click at [265, 315] on input "Add ingredient modal" at bounding box center [262, 317] width 90 height 26
click at [166, 509] on div "Add ingredient modal" at bounding box center [315, 316] width 630 height 632
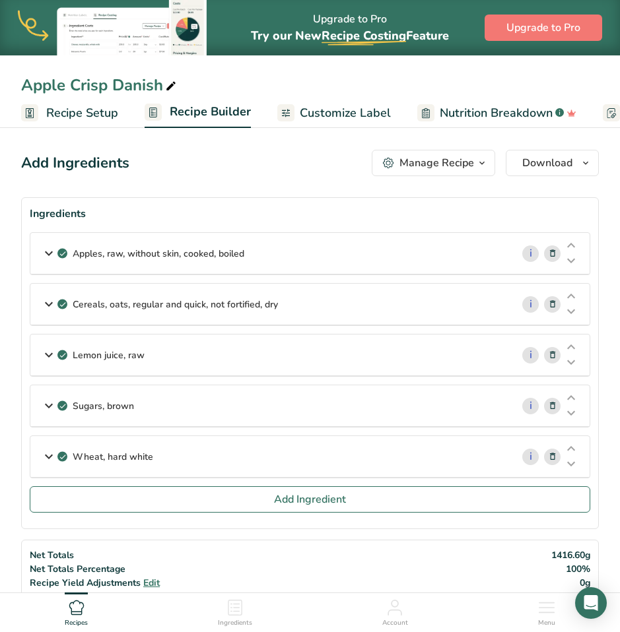
click at [550, 455] on icon at bounding box center [552, 457] width 9 height 14
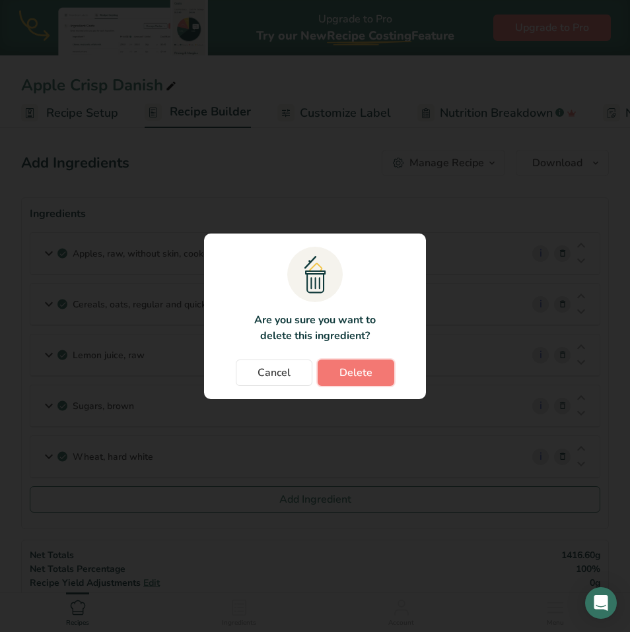
drag, startPoint x: 375, startPoint y: 372, endPoint x: 366, endPoint y: 402, distance: 31.6
click at [375, 372] on button "Delete" at bounding box center [355, 373] width 77 height 26
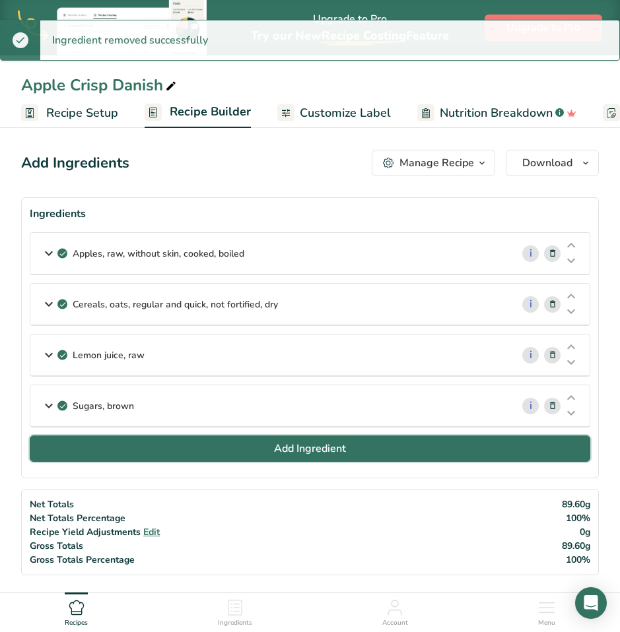
click at [346, 453] on span "Add Ingredient" at bounding box center [310, 449] width 72 height 16
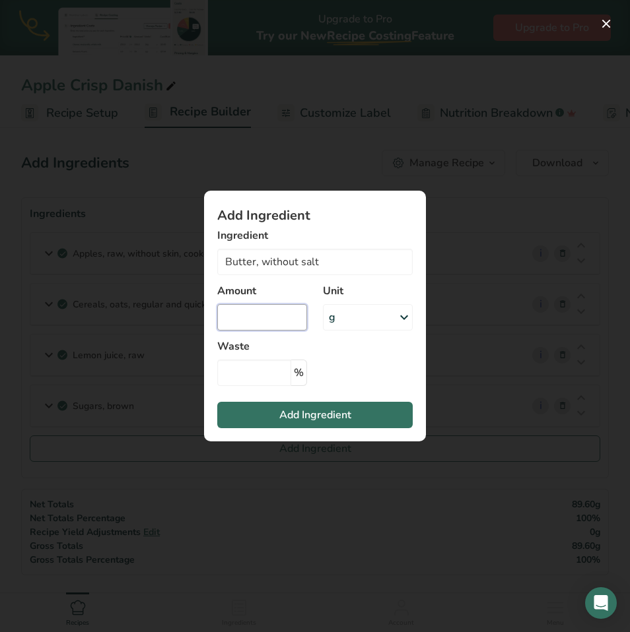
click at [279, 317] on input "Add ingredient modal" at bounding box center [262, 317] width 90 height 26
type input "26.7"
click at [289, 417] on span "Add Ingredient" at bounding box center [315, 415] width 72 height 16
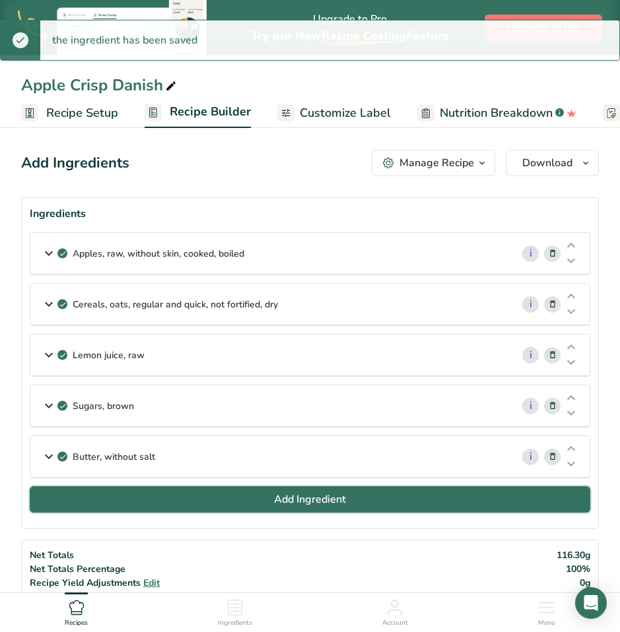
click at [170, 498] on button "Add Ingredient" at bounding box center [310, 499] width 560 height 26
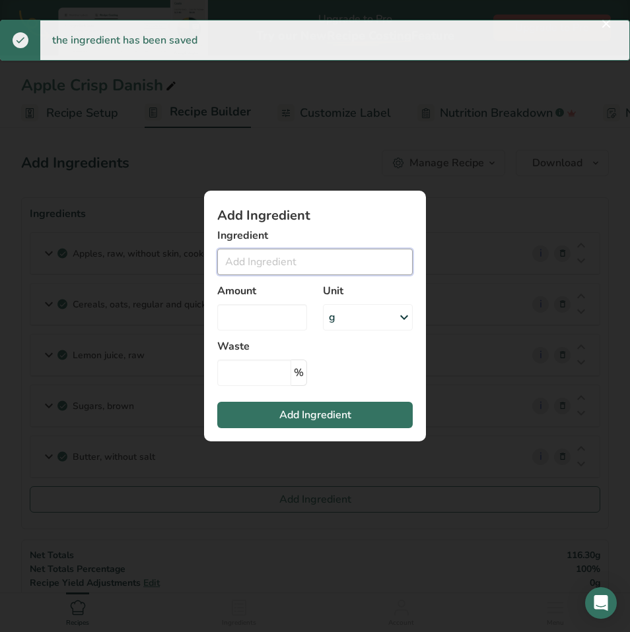
click at [285, 263] on input "Add ingredient modal" at bounding box center [314, 262] width 195 height 26
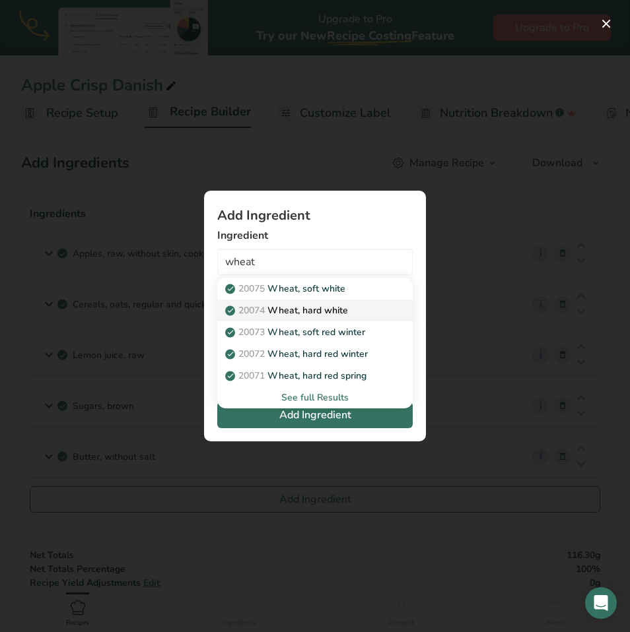
click at [347, 312] on p "20074 Wheat, hard white" at bounding box center [288, 311] width 120 height 14
type input "Wheat, hard white"
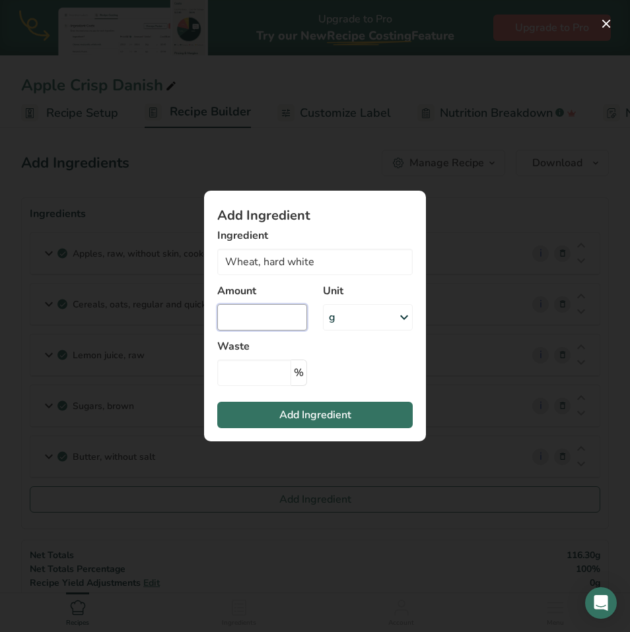
click at [293, 321] on input "Add ingredient modal" at bounding box center [262, 317] width 90 height 26
type input "45"
click at [327, 413] on span "Add Ingredient" at bounding box center [315, 415] width 72 height 16
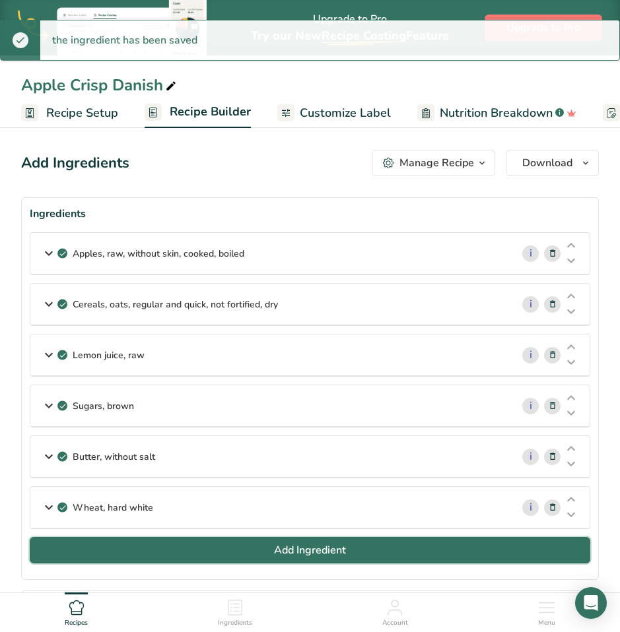
click at [317, 548] on span "Add Ingredient" at bounding box center [310, 551] width 72 height 16
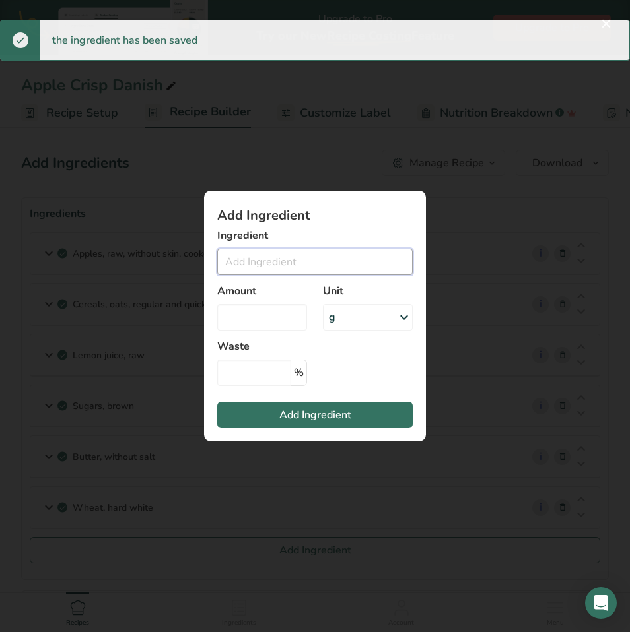
click at [261, 259] on input "Add ingredient modal" at bounding box center [314, 262] width 195 height 26
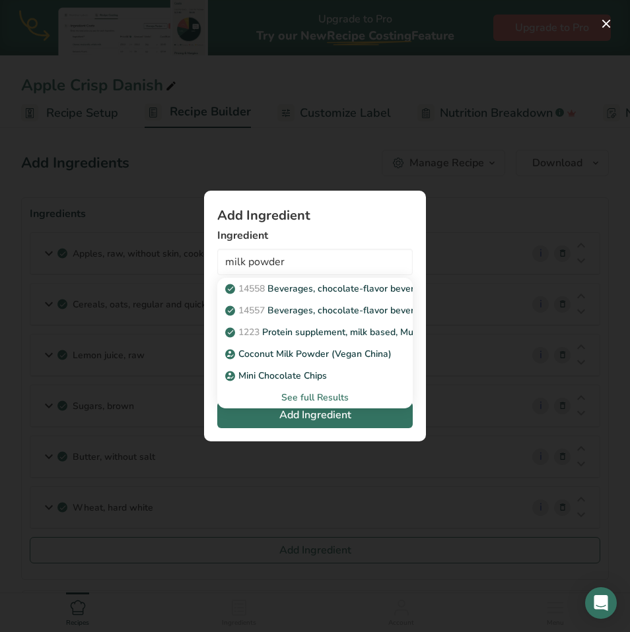
click at [331, 398] on div "See full Results" at bounding box center [315, 398] width 174 height 14
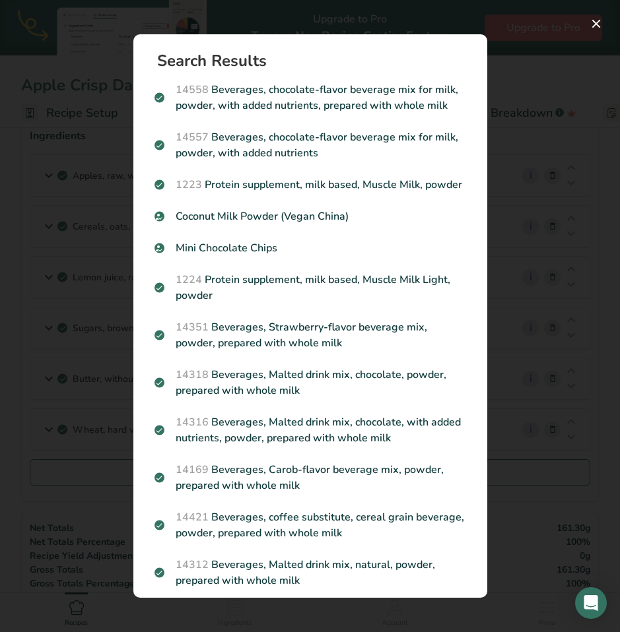
drag, startPoint x: 537, startPoint y: 203, endPoint x: 467, endPoint y: 265, distance: 92.6
click at [536, 203] on div "Search results modal" at bounding box center [310, 316] width 620 height 632
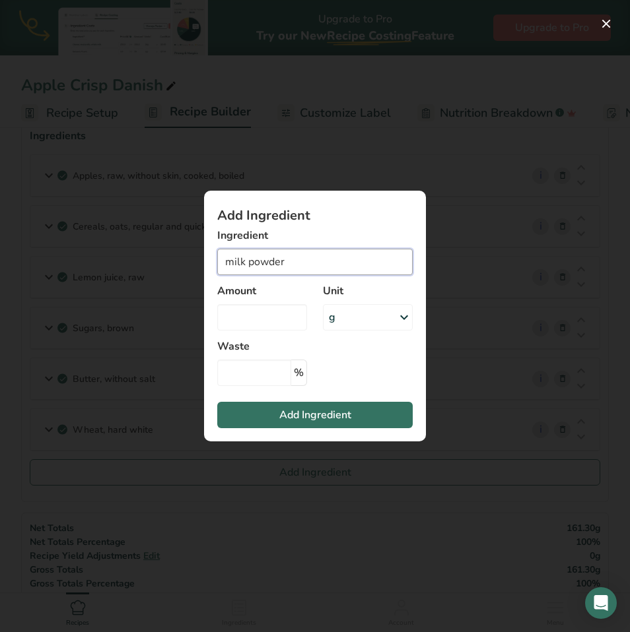
click at [298, 262] on input "milk powder" at bounding box center [314, 262] width 195 height 26
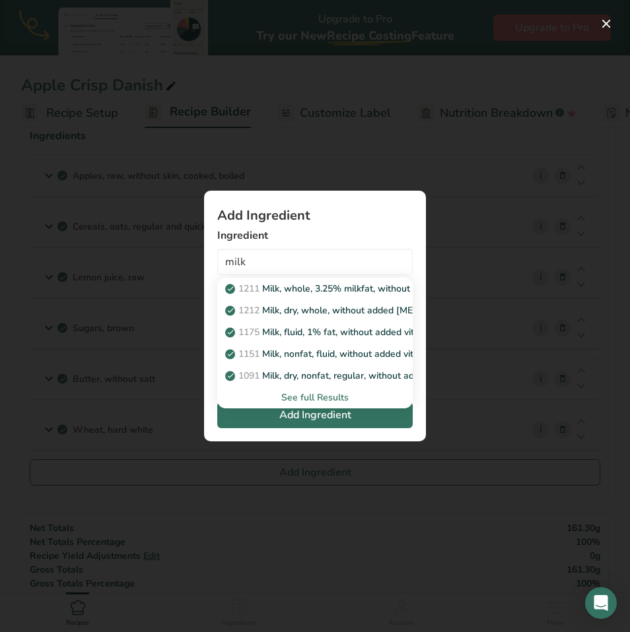
click at [316, 400] on div "See full Results" at bounding box center [315, 398] width 174 height 14
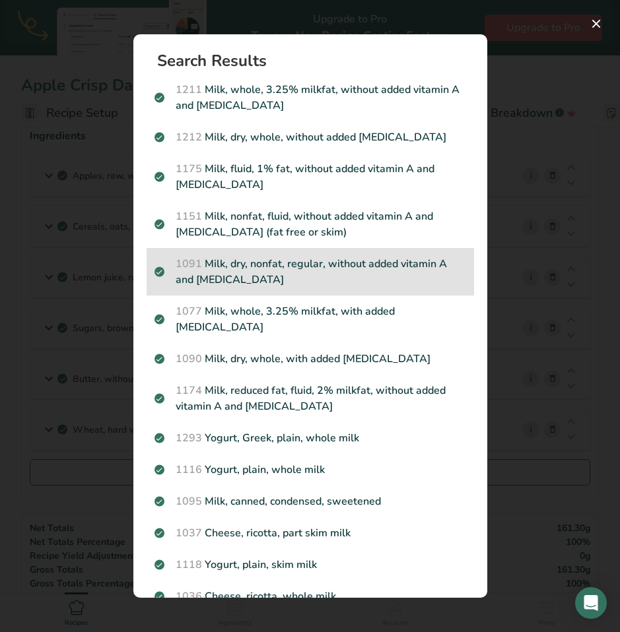
click at [293, 272] on p "1091 Milk, dry, nonfat, regular, without added vitamin A and [MEDICAL_DATA]" at bounding box center [310, 272] width 312 height 32
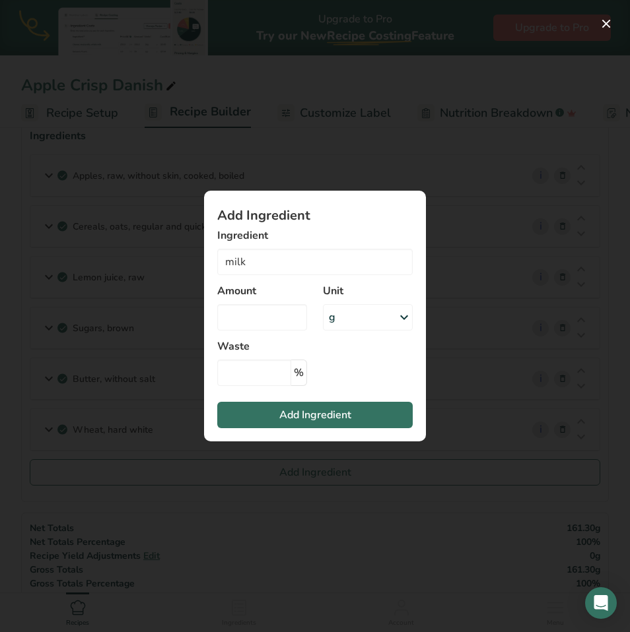
type input "Milk, dry, nonfat, regular, without added vitamin A and [MEDICAL_DATA]"
click at [248, 317] on input "Add ingredient modal" at bounding box center [262, 317] width 90 height 26
type input "0.8"
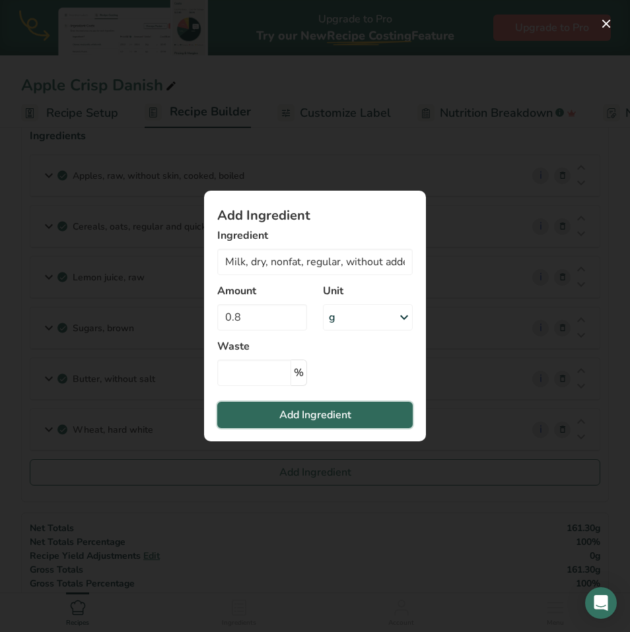
click at [338, 417] on span "Add Ingredient" at bounding box center [315, 415] width 72 height 16
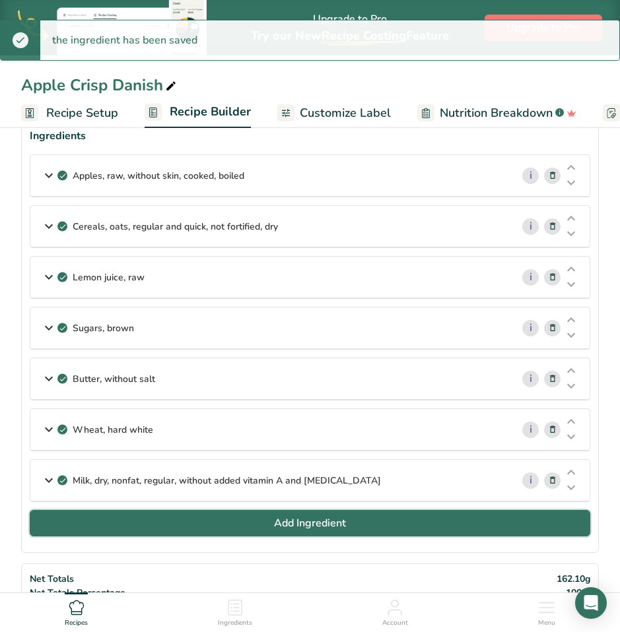
click at [373, 526] on button "Add Ingredient" at bounding box center [310, 523] width 560 height 26
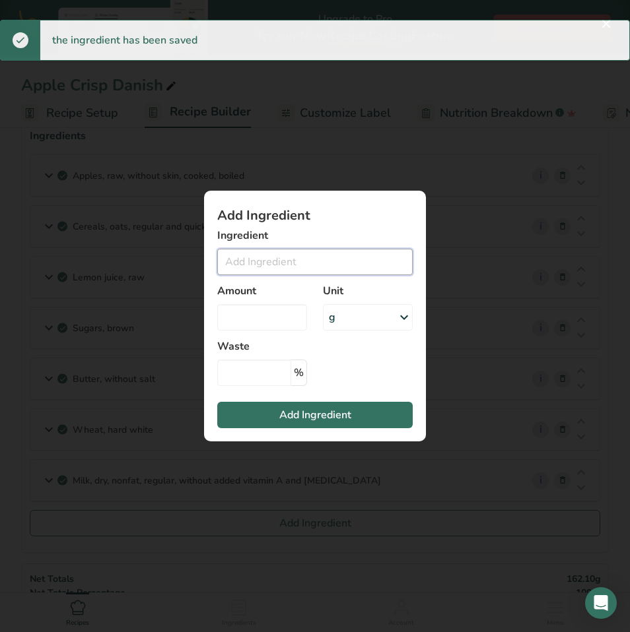
click at [288, 262] on input "Add ingredient modal" at bounding box center [314, 262] width 195 height 26
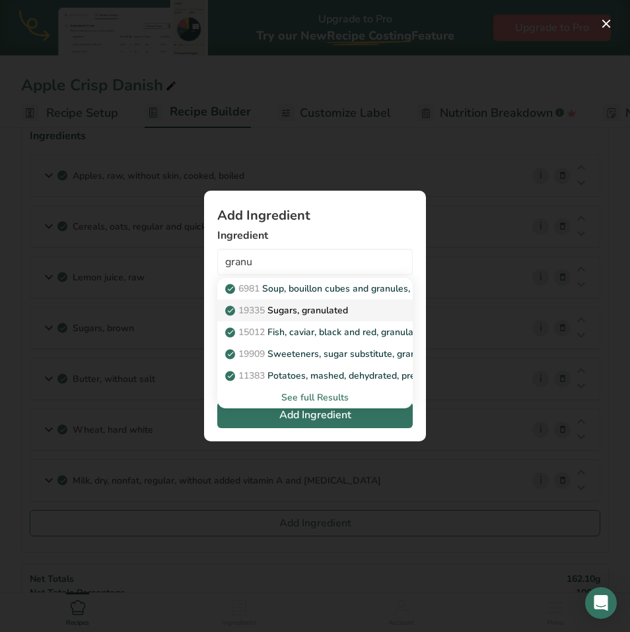
click at [331, 316] on p "19335 [GEOGRAPHIC_DATA], granulated" at bounding box center [288, 311] width 120 height 14
type input "Sugars, granulated"
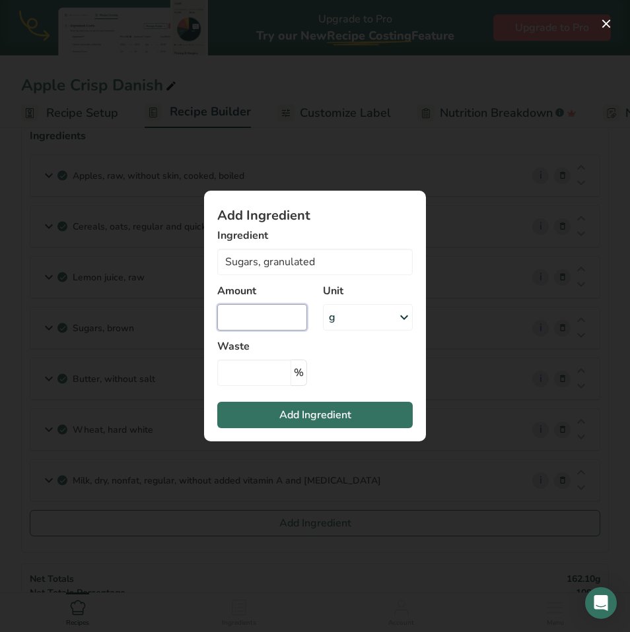
click at [277, 316] on input "Add ingredient modal" at bounding box center [262, 317] width 90 height 26
type input "3.8"
click at [357, 413] on button "Add Ingredient" at bounding box center [314, 415] width 195 height 26
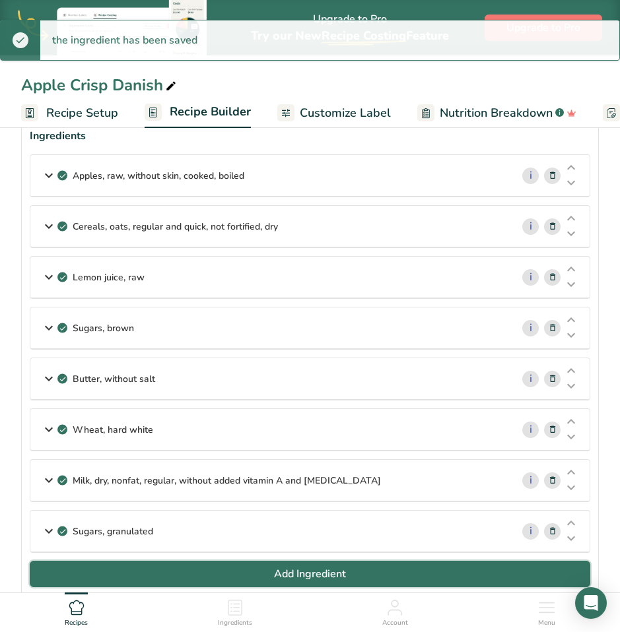
click at [322, 570] on span "Add Ingredient" at bounding box center [310, 574] width 72 height 16
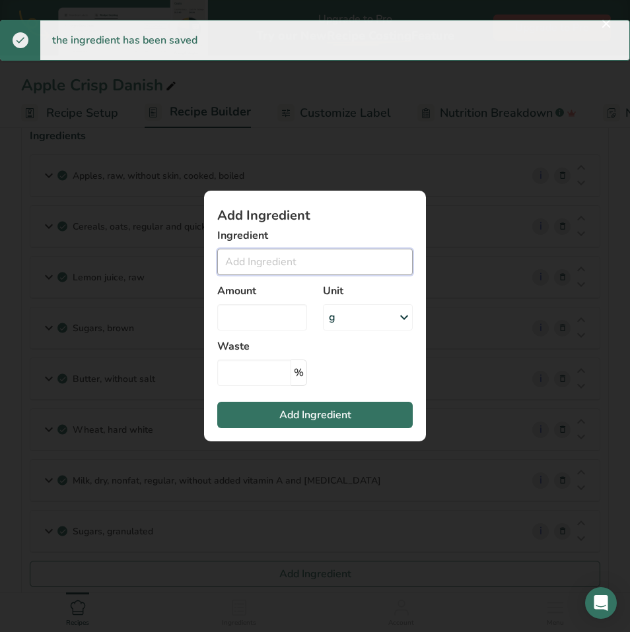
click at [297, 263] on input "Add ingredient modal" at bounding box center [314, 262] width 195 height 26
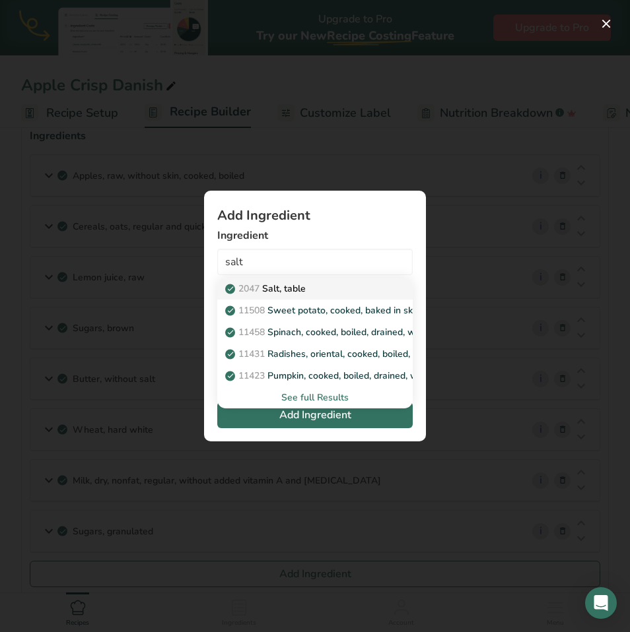
click at [288, 286] on p "2047 Salt, table" at bounding box center [267, 289] width 78 height 14
type input "Salt, table"
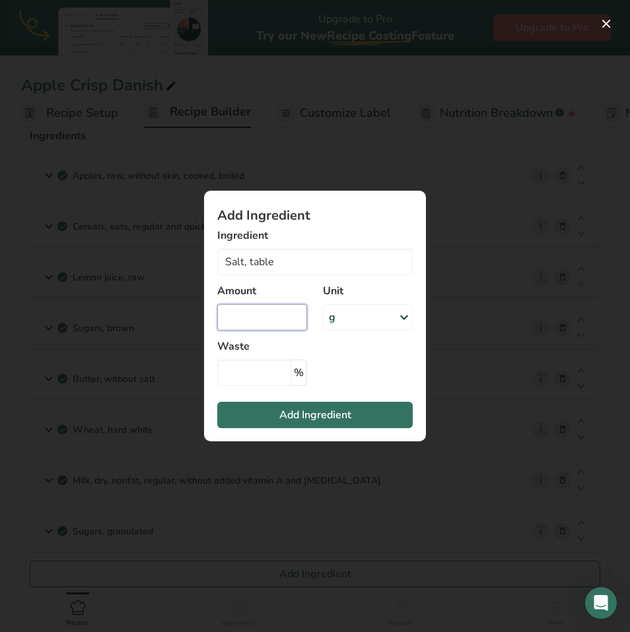
click at [246, 317] on input "Add ingredient modal" at bounding box center [262, 317] width 90 height 26
type input "0.65"
click at [302, 417] on span "Add Ingredient" at bounding box center [315, 415] width 72 height 16
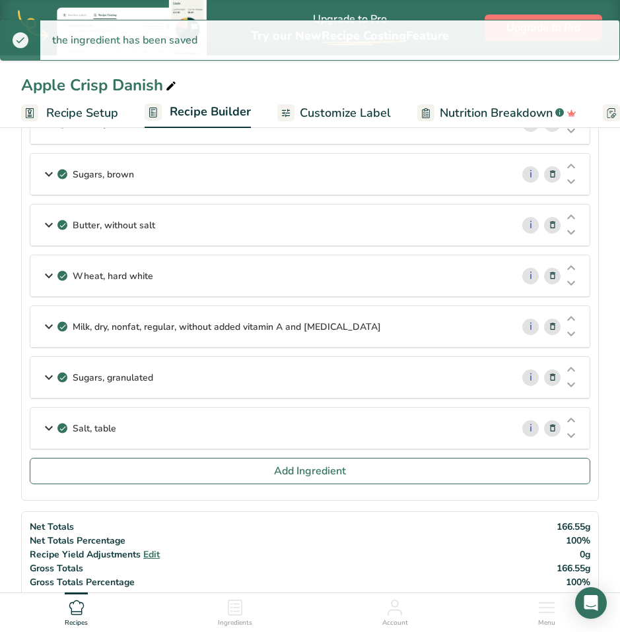
scroll to position [265, 0]
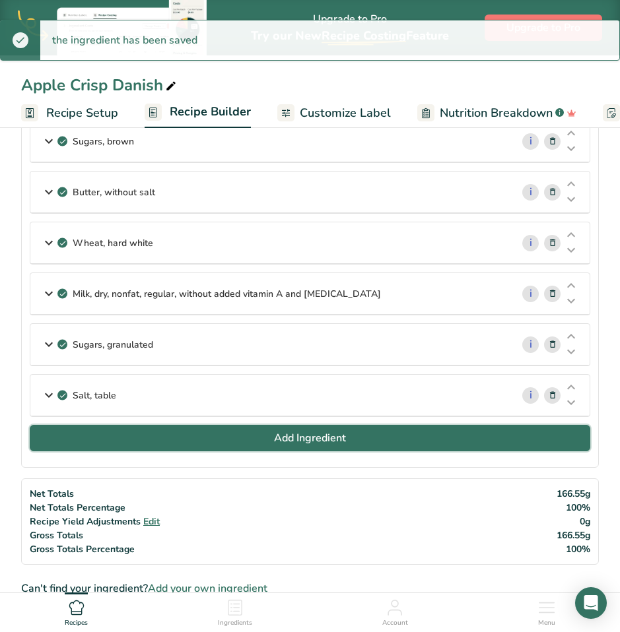
click at [288, 438] on span "Add Ingredient" at bounding box center [310, 438] width 72 height 16
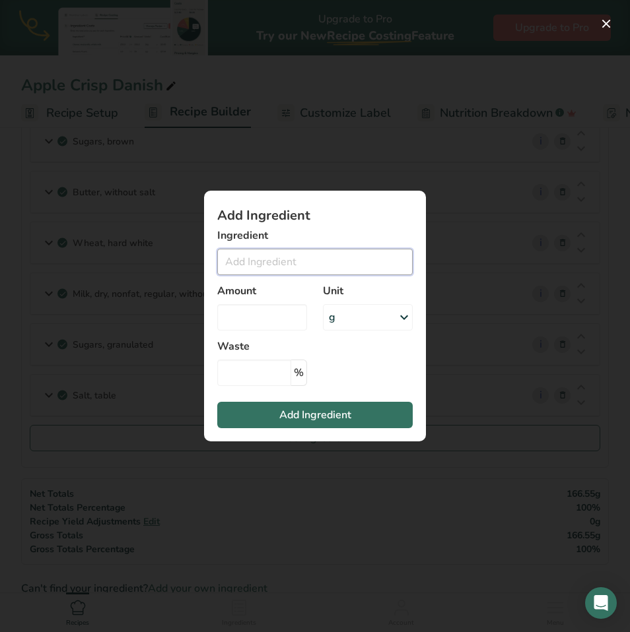
click at [251, 266] on input "Add ingredient modal" at bounding box center [314, 262] width 195 height 26
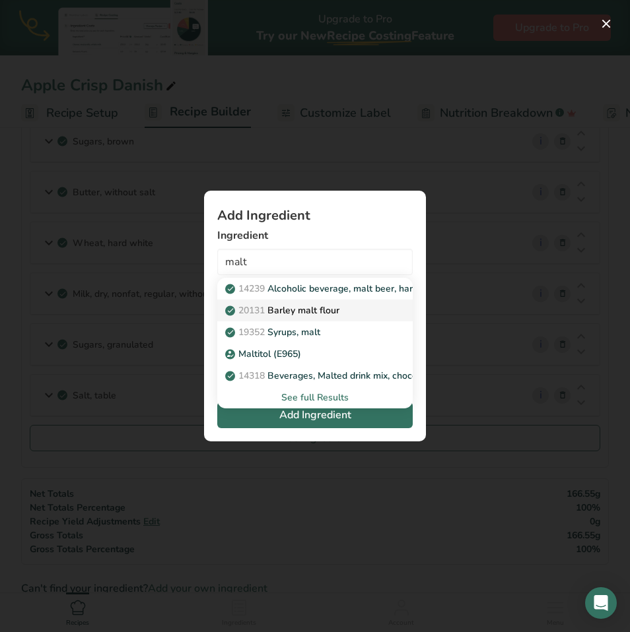
click at [311, 315] on p "20131 Barley malt flour" at bounding box center [284, 311] width 112 height 14
type input "Barley malt flour"
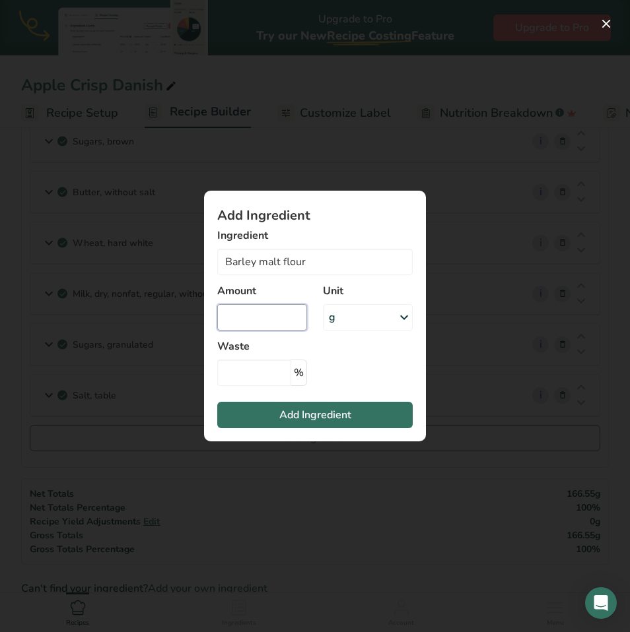
click at [253, 312] on input "Add ingredient modal" at bounding box center [262, 317] width 90 height 26
type input "0.3"
click at [271, 418] on button "Add Ingredient" at bounding box center [314, 415] width 195 height 26
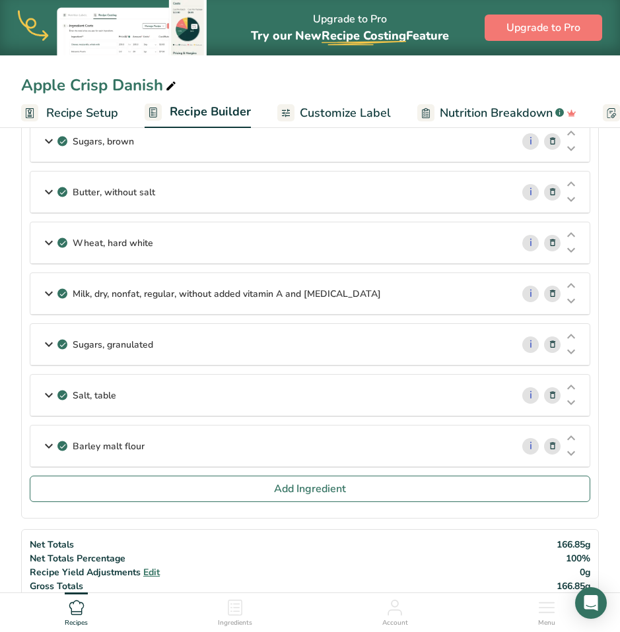
click at [551, 448] on icon at bounding box center [552, 447] width 9 height 14
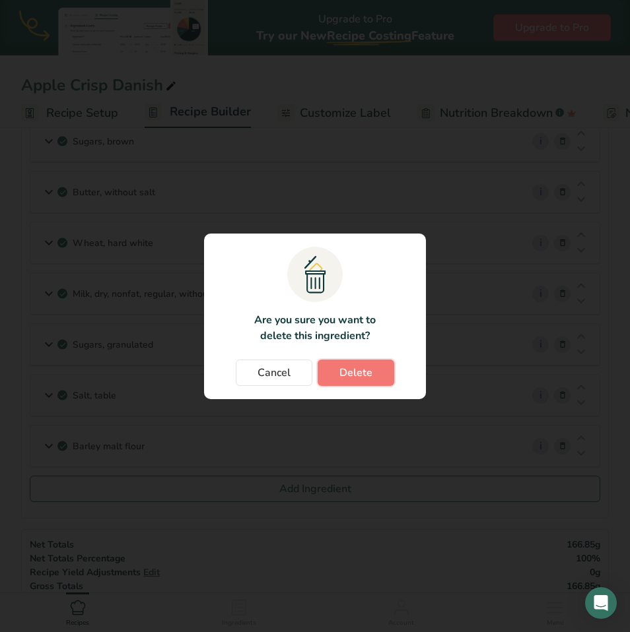
click at [352, 374] on span "Delete" at bounding box center [355, 373] width 33 height 16
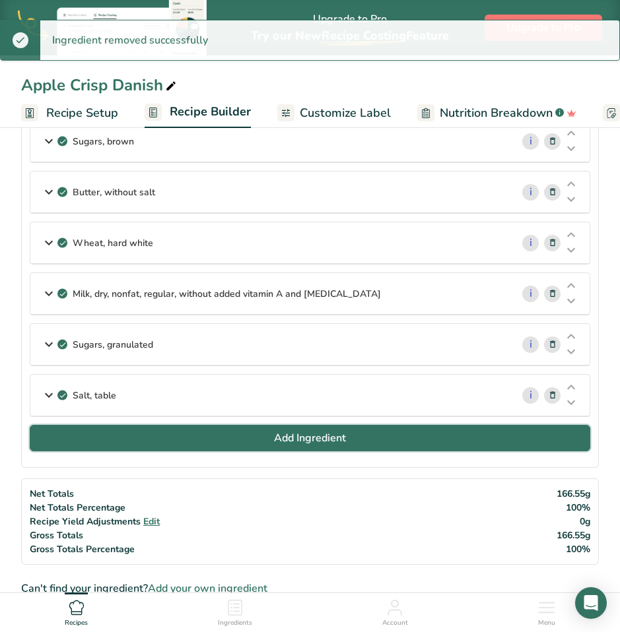
click at [300, 439] on span "Add Ingredient" at bounding box center [310, 438] width 72 height 16
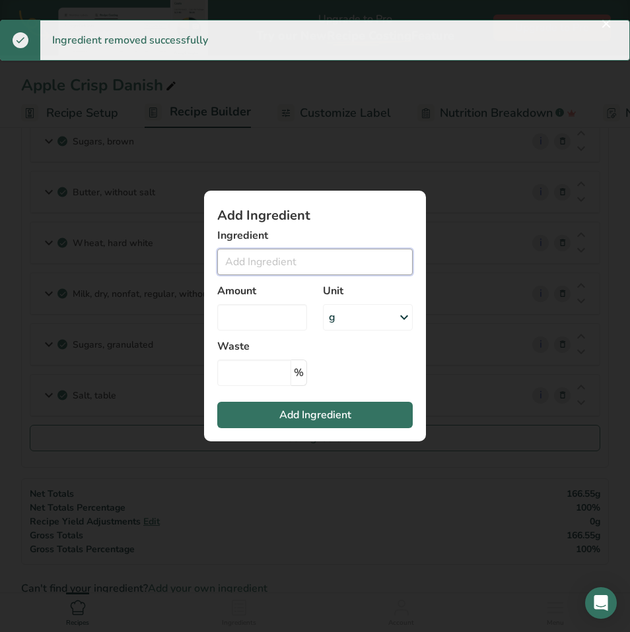
click at [268, 263] on input "Add ingredient modal" at bounding box center [314, 262] width 195 height 26
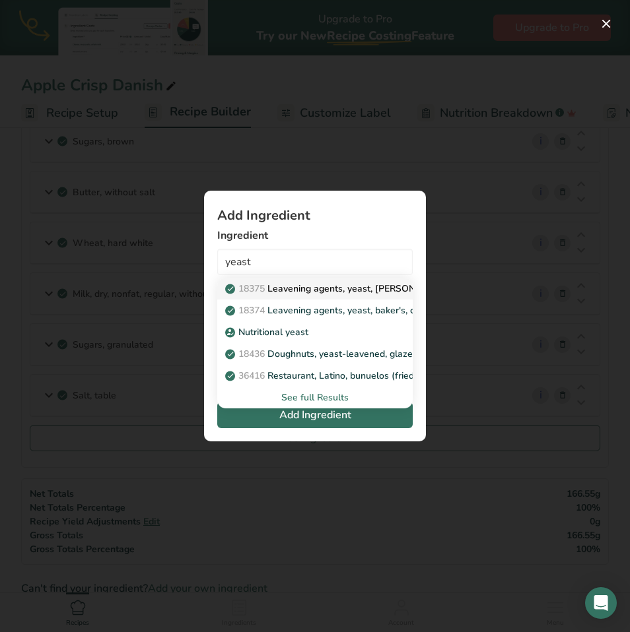
click at [300, 285] on p "18375 Leavening agents, yeast, [PERSON_NAME], active dry" at bounding box center [361, 289] width 267 height 14
type input "Leavening agents, yeast, [PERSON_NAME], active dry"
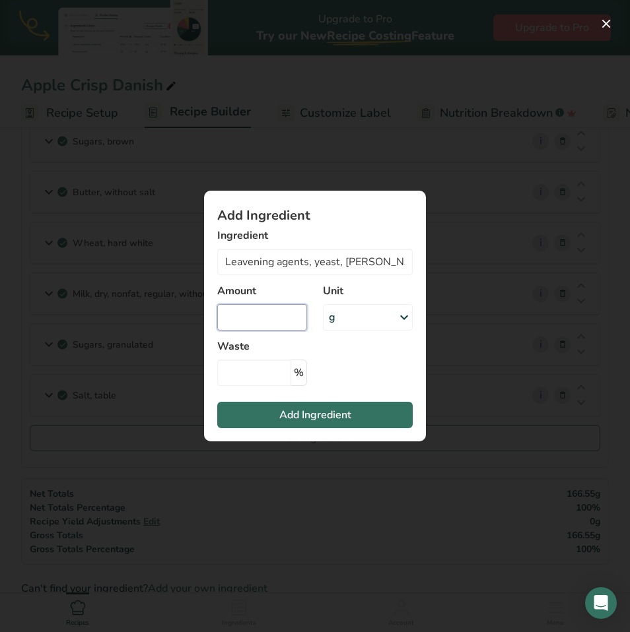
click at [269, 317] on input "Add ingredient modal" at bounding box center [262, 317] width 90 height 26
type input "0.3"
click at [297, 417] on span "Add Ingredient" at bounding box center [315, 415] width 72 height 16
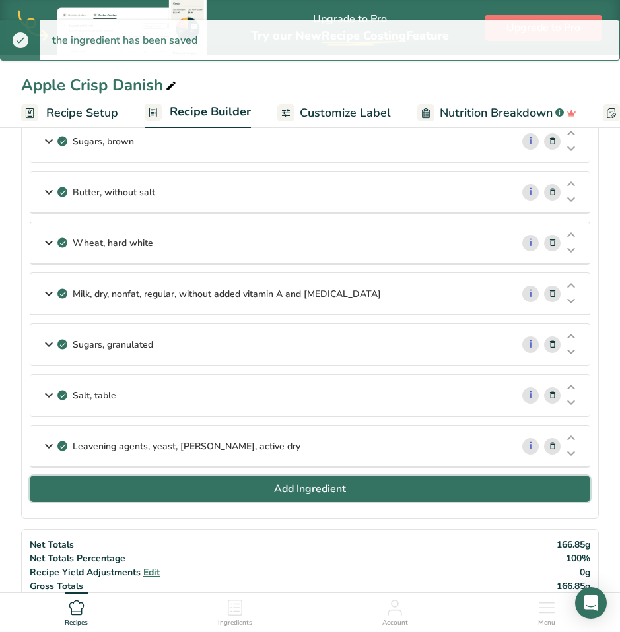
click at [323, 488] on span "Add Ingredient" at bounding box center [310, 489] width 72 height 16
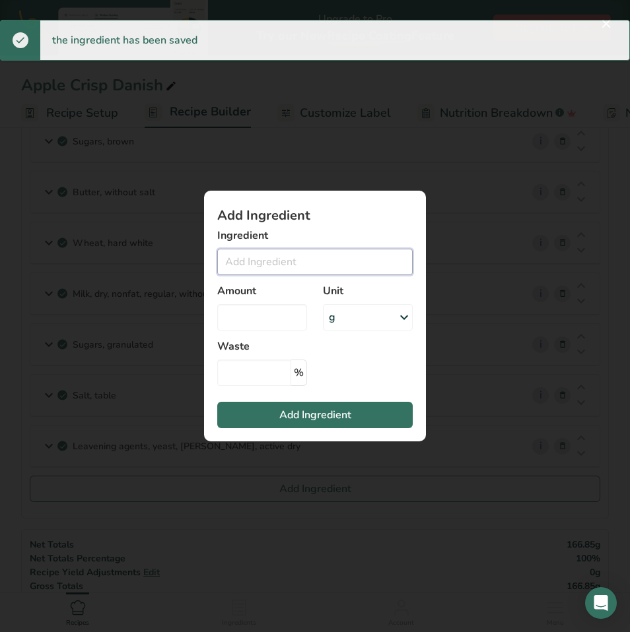
click at [286, 266] on input "Add ingredient modal" at bounding box center [314, 262] width 195 height 26
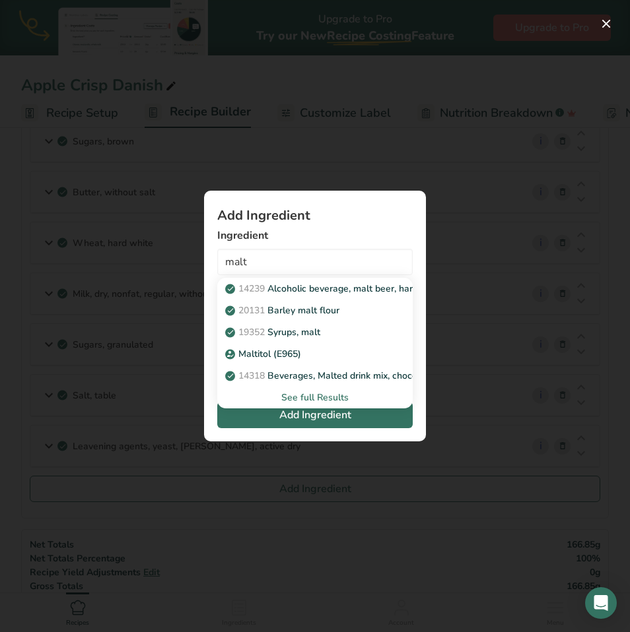
click at [337, 310] on p "20131 Barley malt flour" at bounding box center [284, 311] width 112 height 14
type input "Barley malt flour"
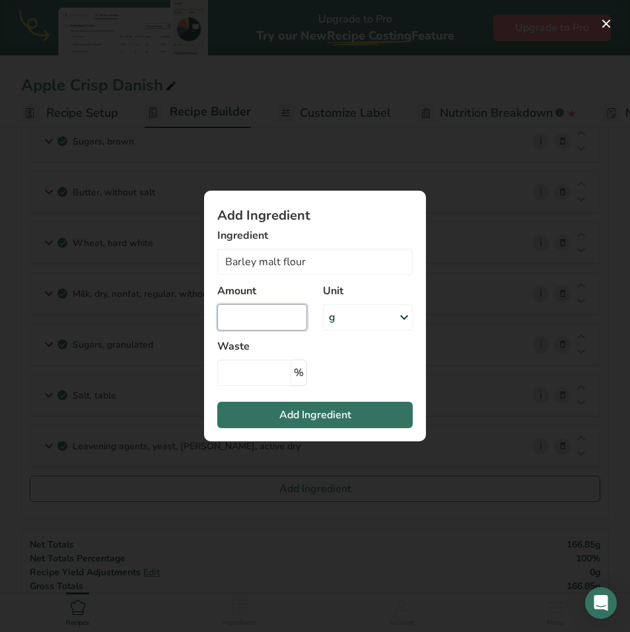
click at [255, 319] on input "Add ingredient modal" at bounding box center [262, 317] width 90 height 26
type input "0.07"
click at [288, 419] on span "Add Ingredient" at bounding box center [315, 415] width 72 height 16
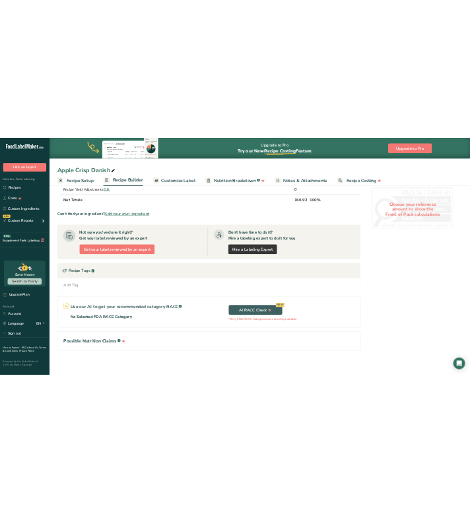
scroll to position [873, 0]
